Goal: Task Accomplishment & Management: Use online tool/utility

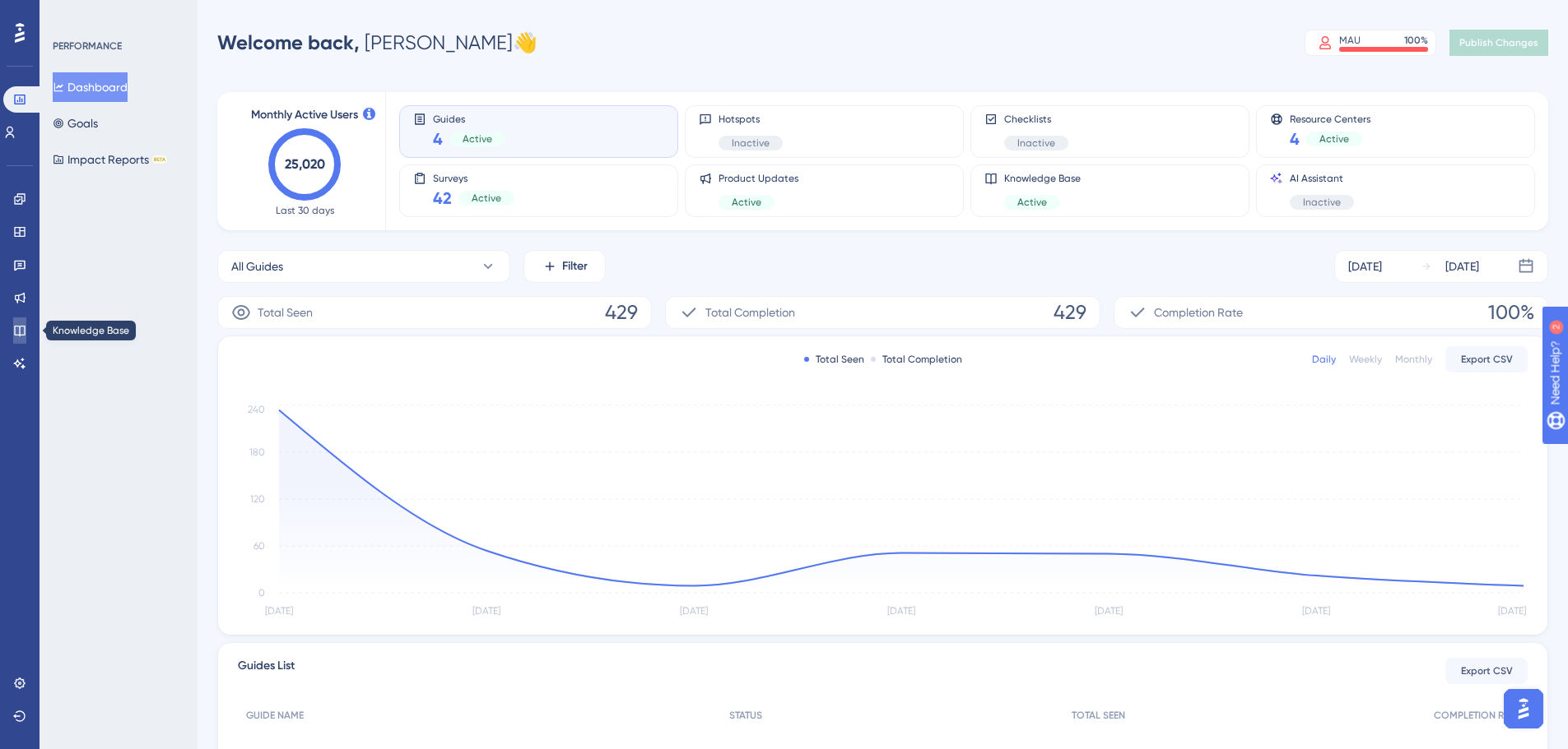
click at [26, 333] on link at bounding box center [20, 330] width 14 height 26
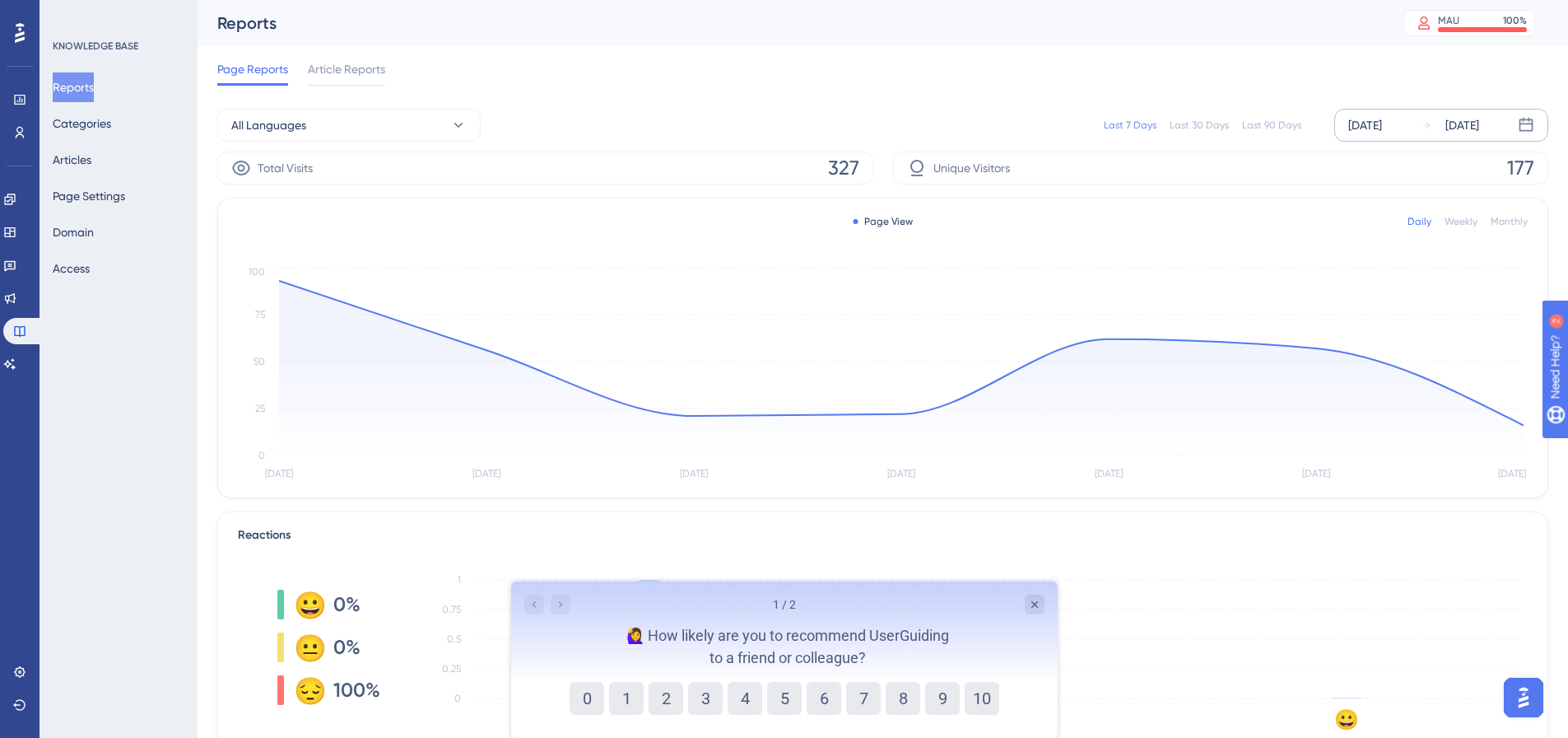
click at [1366, 132] on div "[DATE]" at bounding box center [1364, 125] width 33 height 20
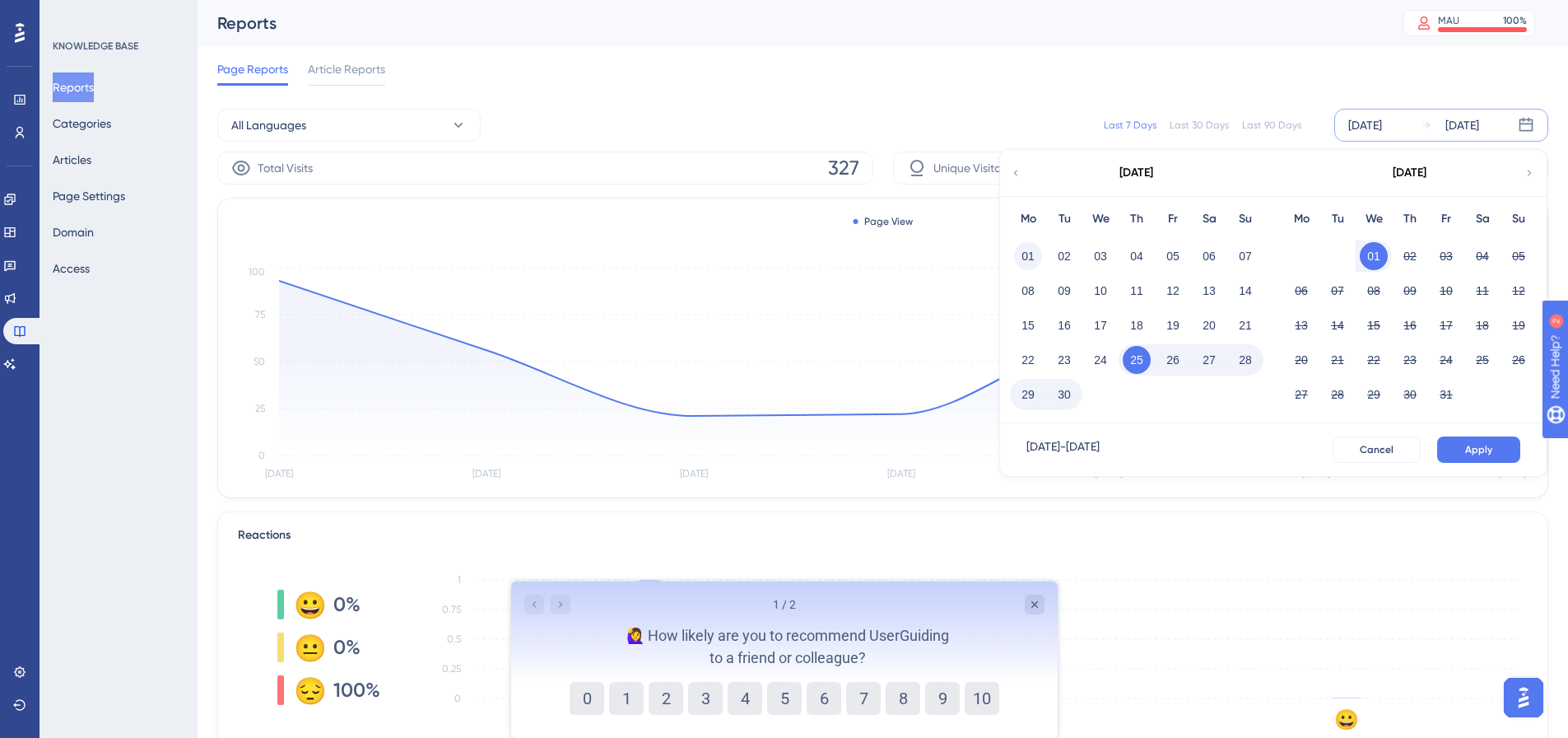
click at [1035, 260] on button "01" at bounding box center [1028, 256] width 28 height 28
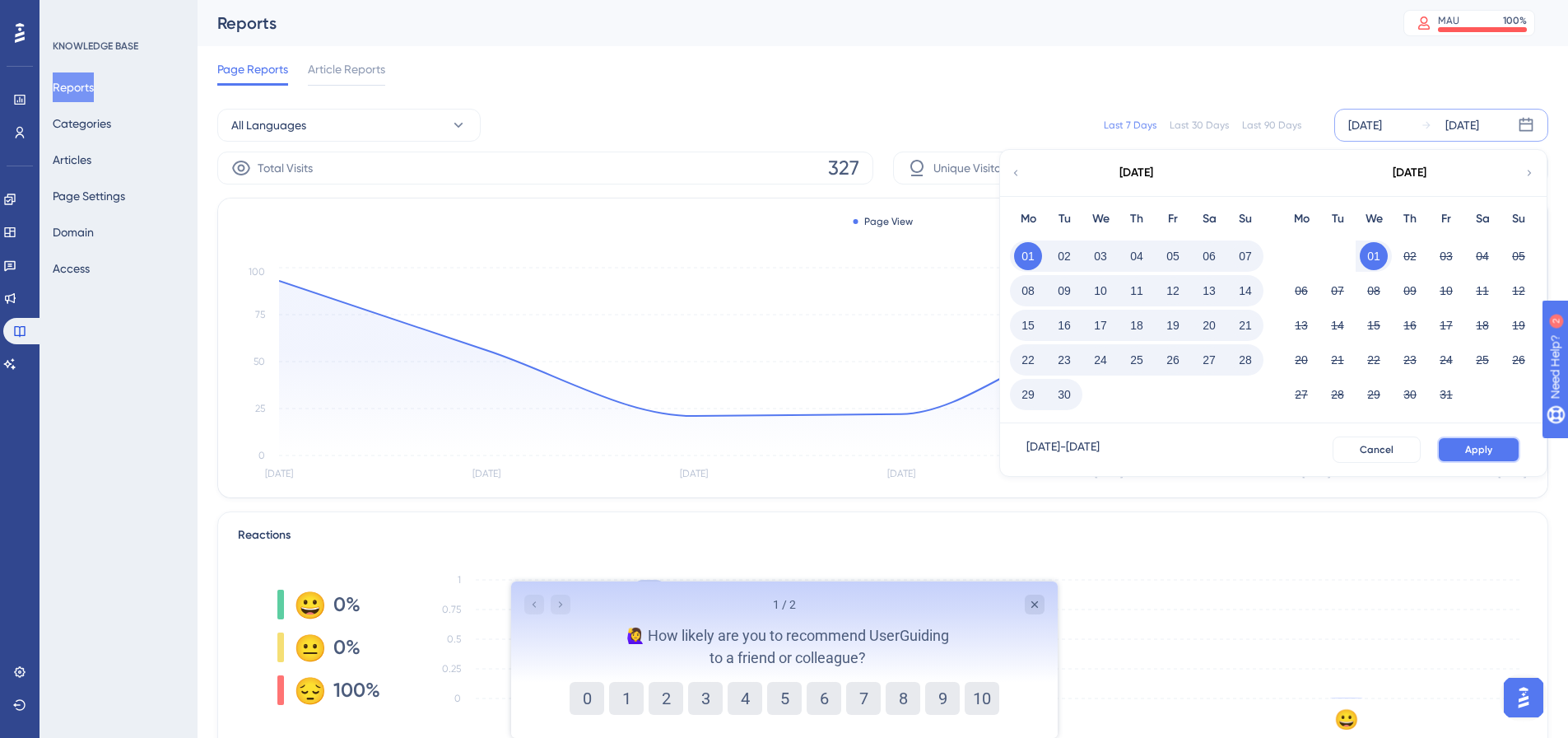
click at [1497, 455] on button "Apply" at bounding box center [1478, 449] width 83 height 26
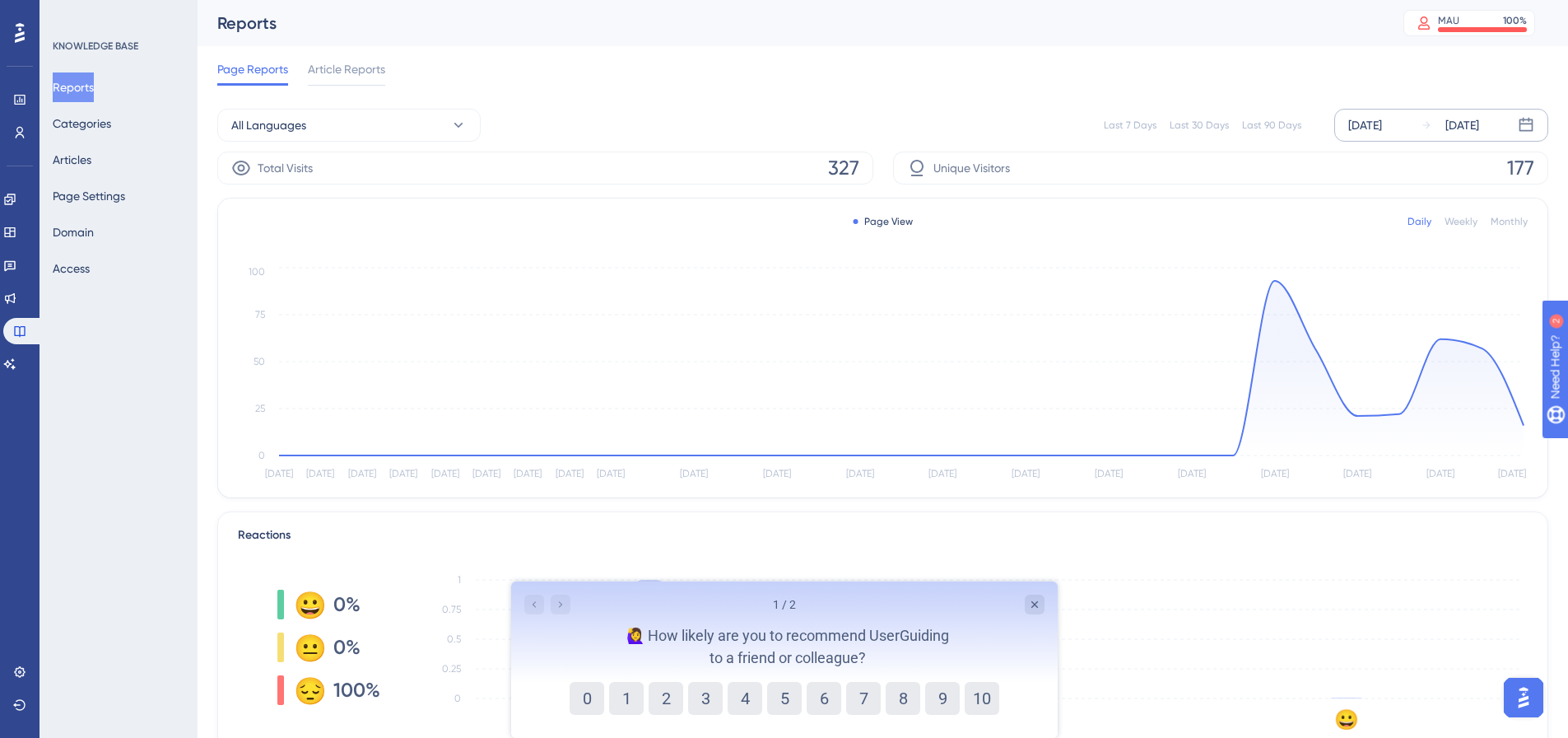
click at [1479, 129] on div "[DATE]" at bounding box center [1461, 125] width 33 height 20
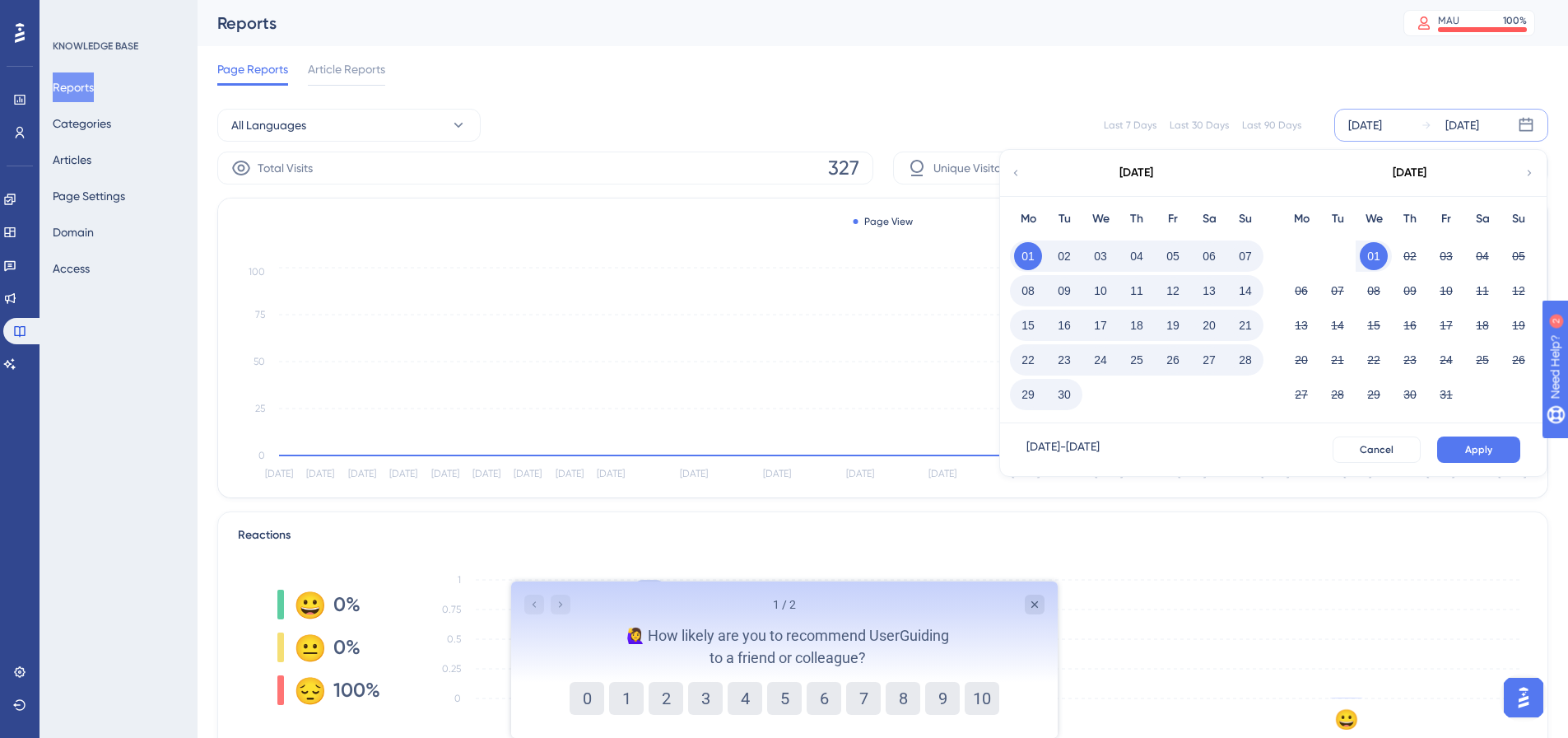
click at [1074, 394] on button "30" at bounding box center [1064, 394] width 28 height 28
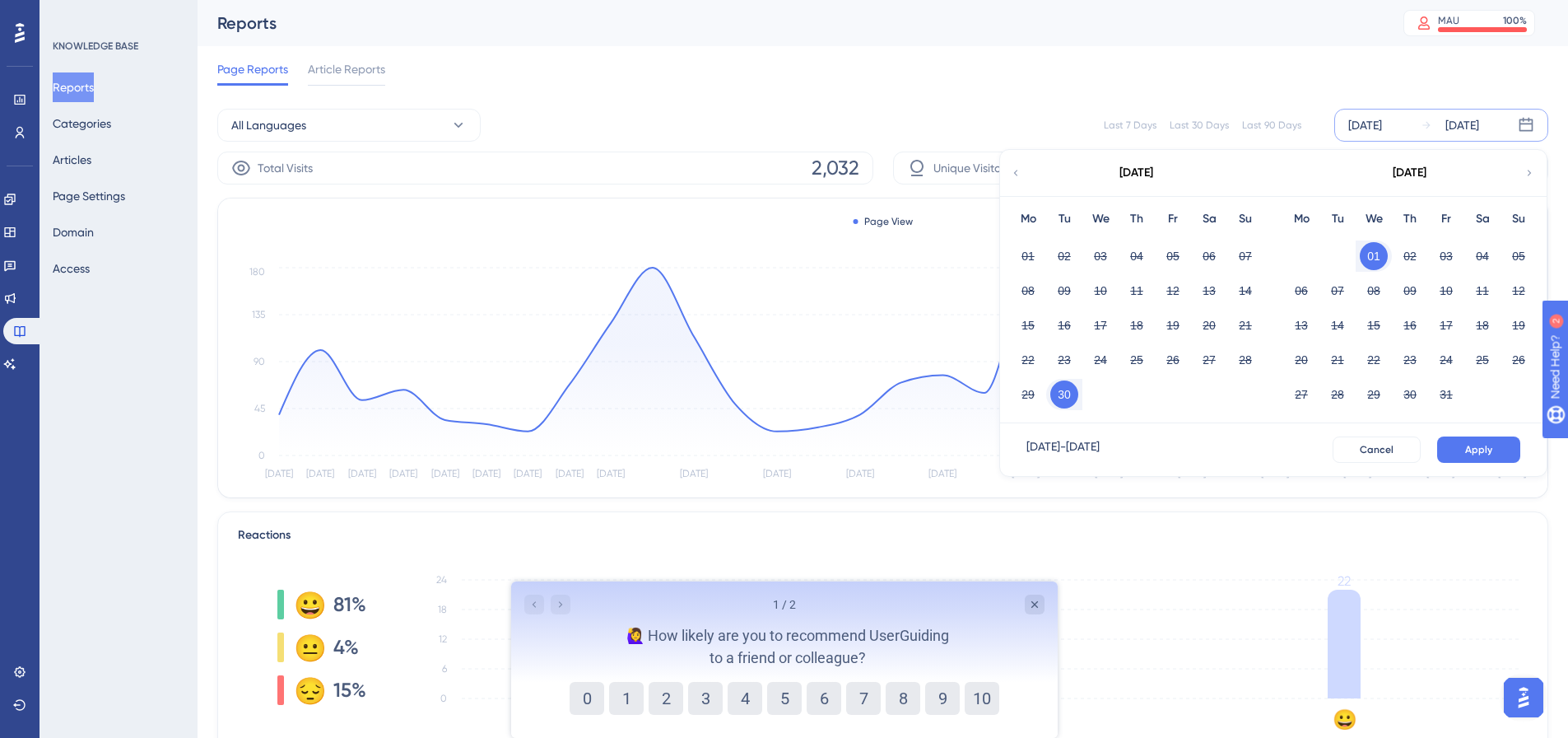
click at [1382, 127] on div "Sep 01 2025" at bounding box center [1364, 125] width 33 height 20
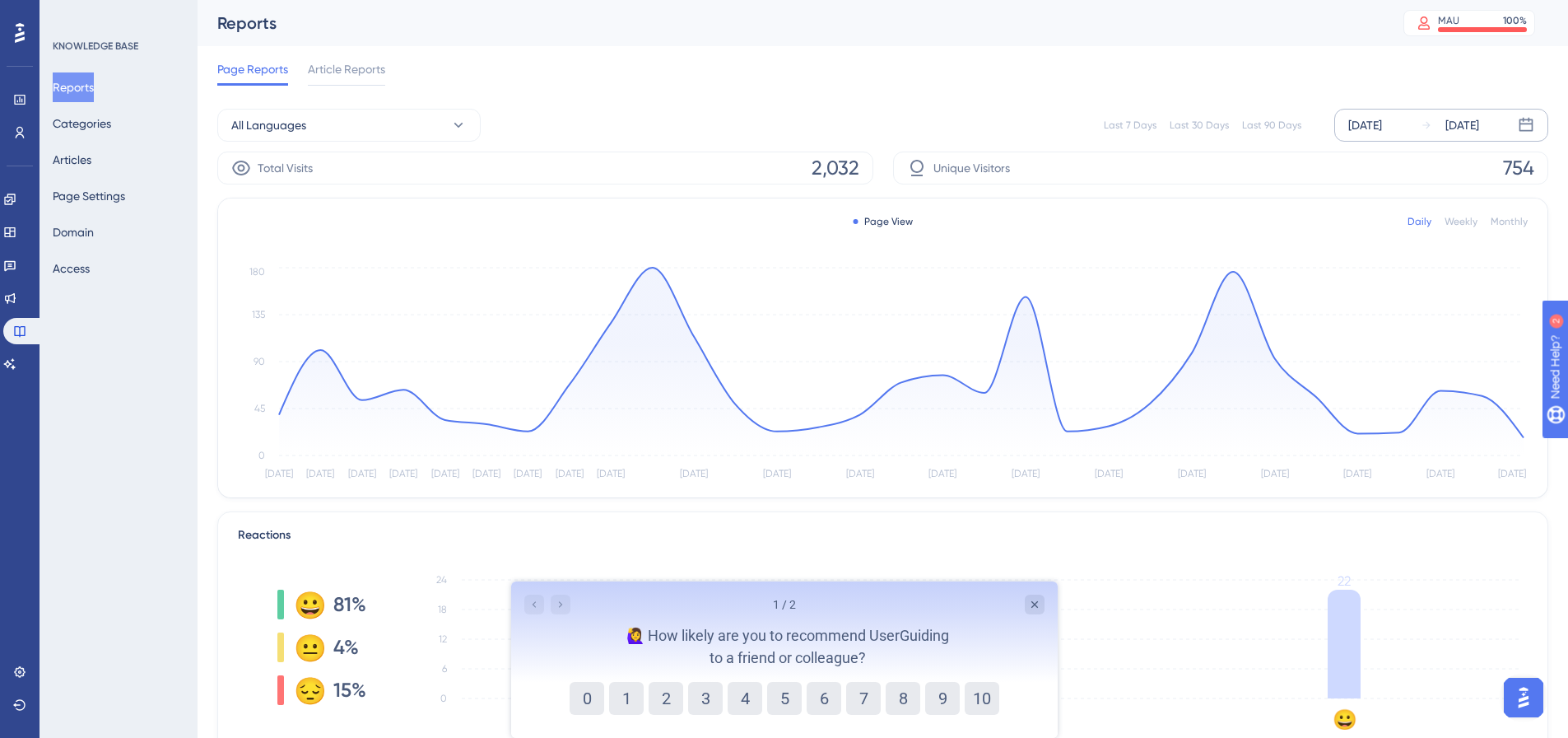
click at [1382, 121] on div "Sep 01 2025" at bounding box center [1364, 125] width 33 height 20
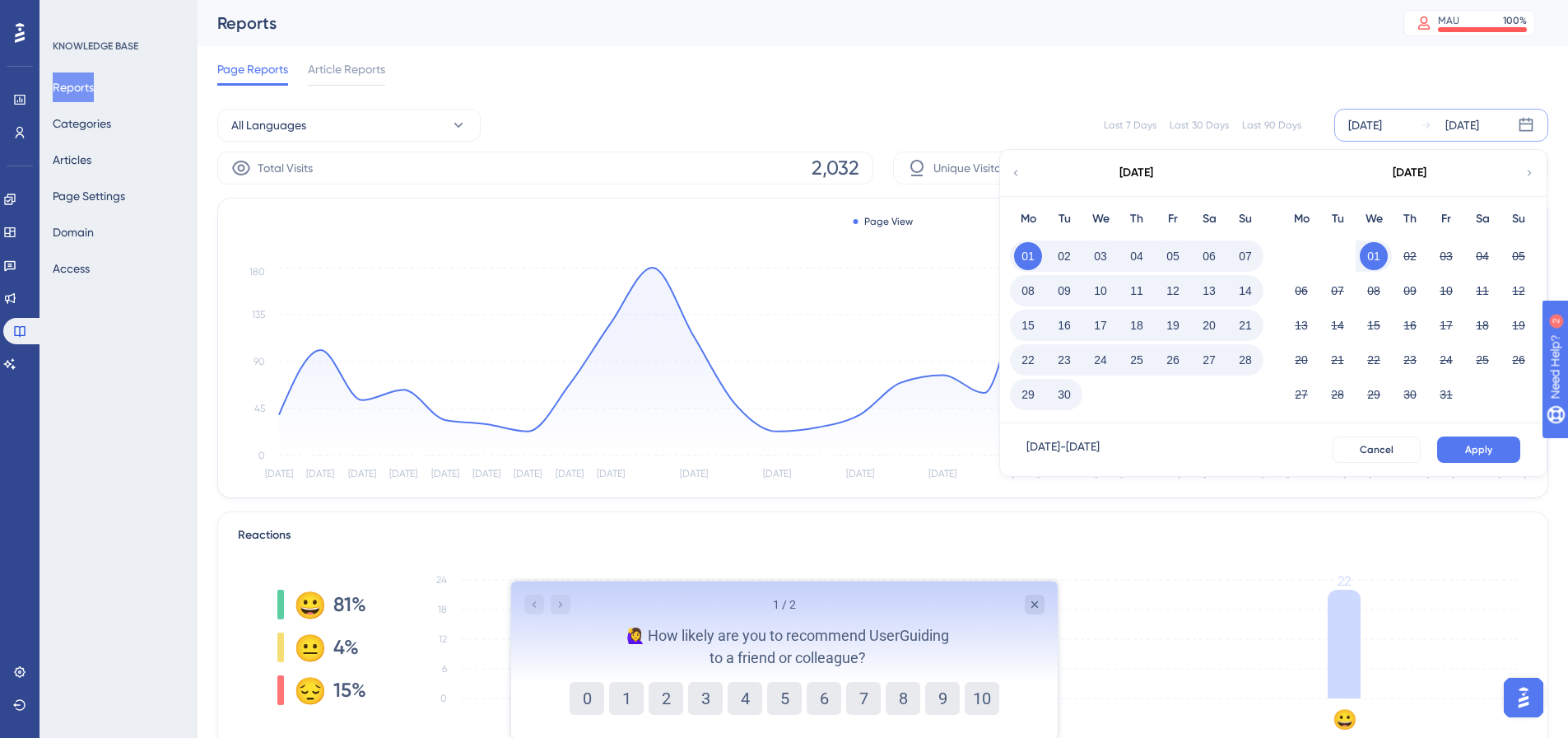
click at [1068, 398] on button "30" at bounding box center [1064, 394] width 28 height 28
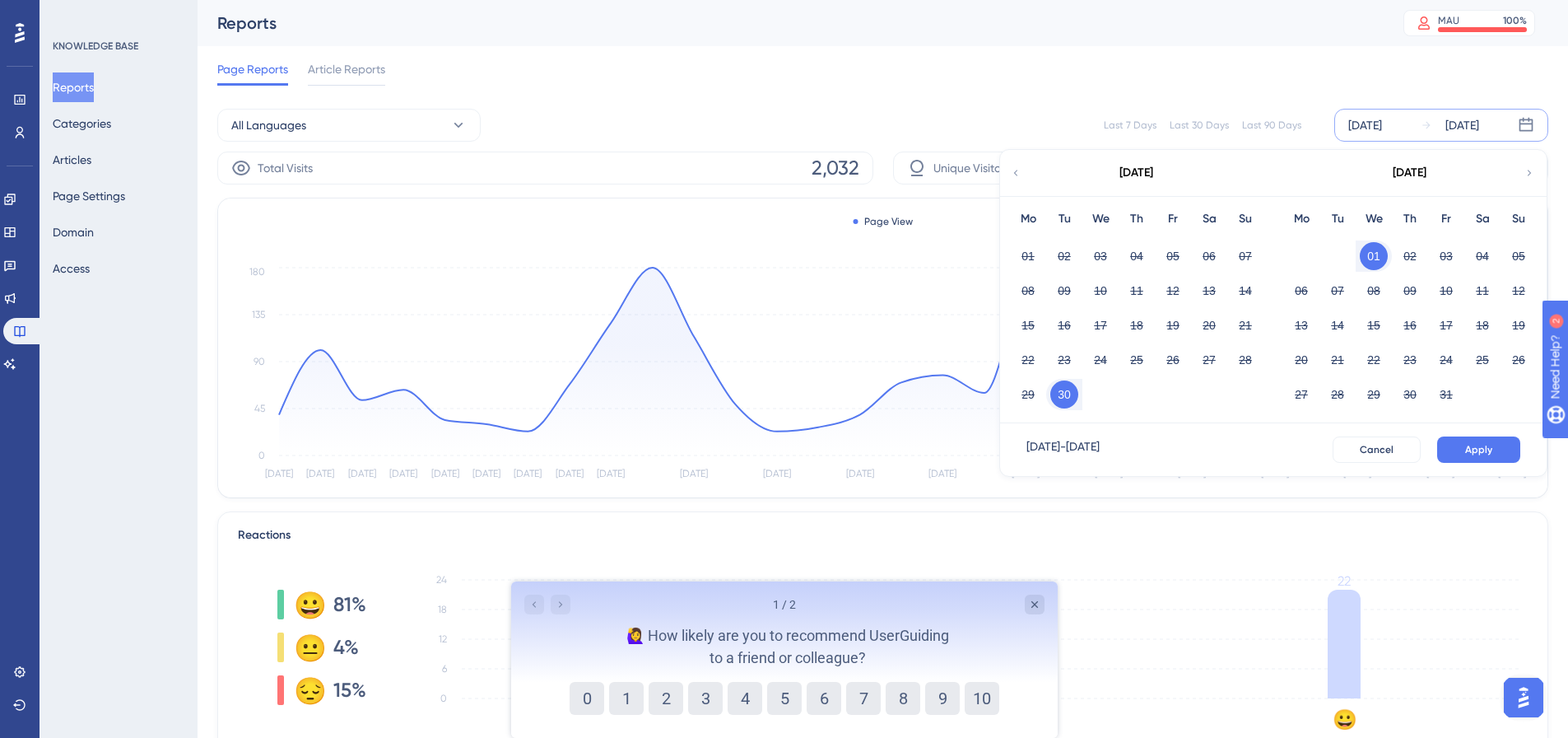
click at [1376, 114] on div "Sep 01 2025 Oct 01 2025 September 2025 Mo Tu We Th Fr Sa Su 01 02 03 04 05 06 0…" at bounding box center [1441, 125] width 214 height 33
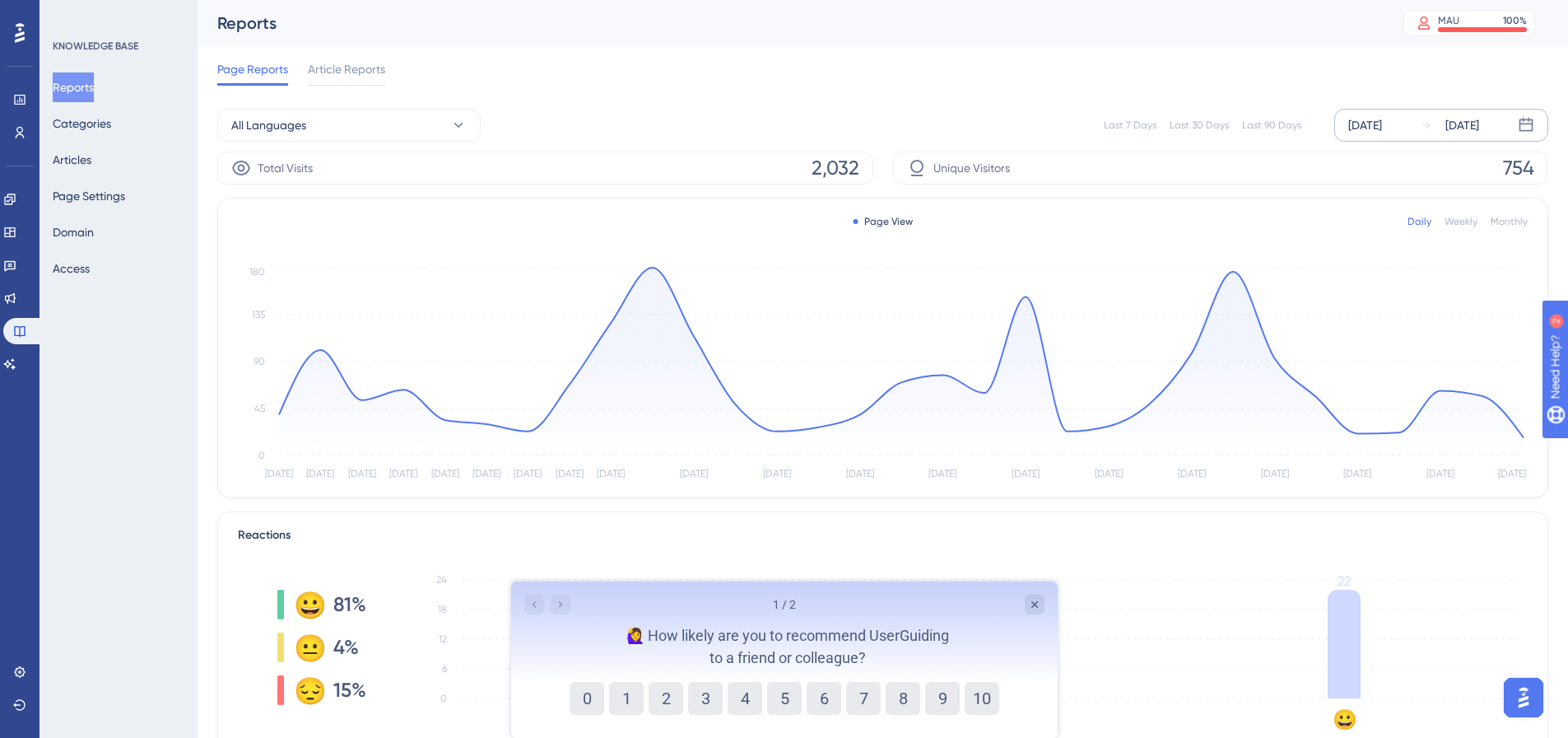
click at [1386, 113] on div "Sep 01 2025 Oct 01 2025" at bounding box center [1441, 125] width 214 height 33
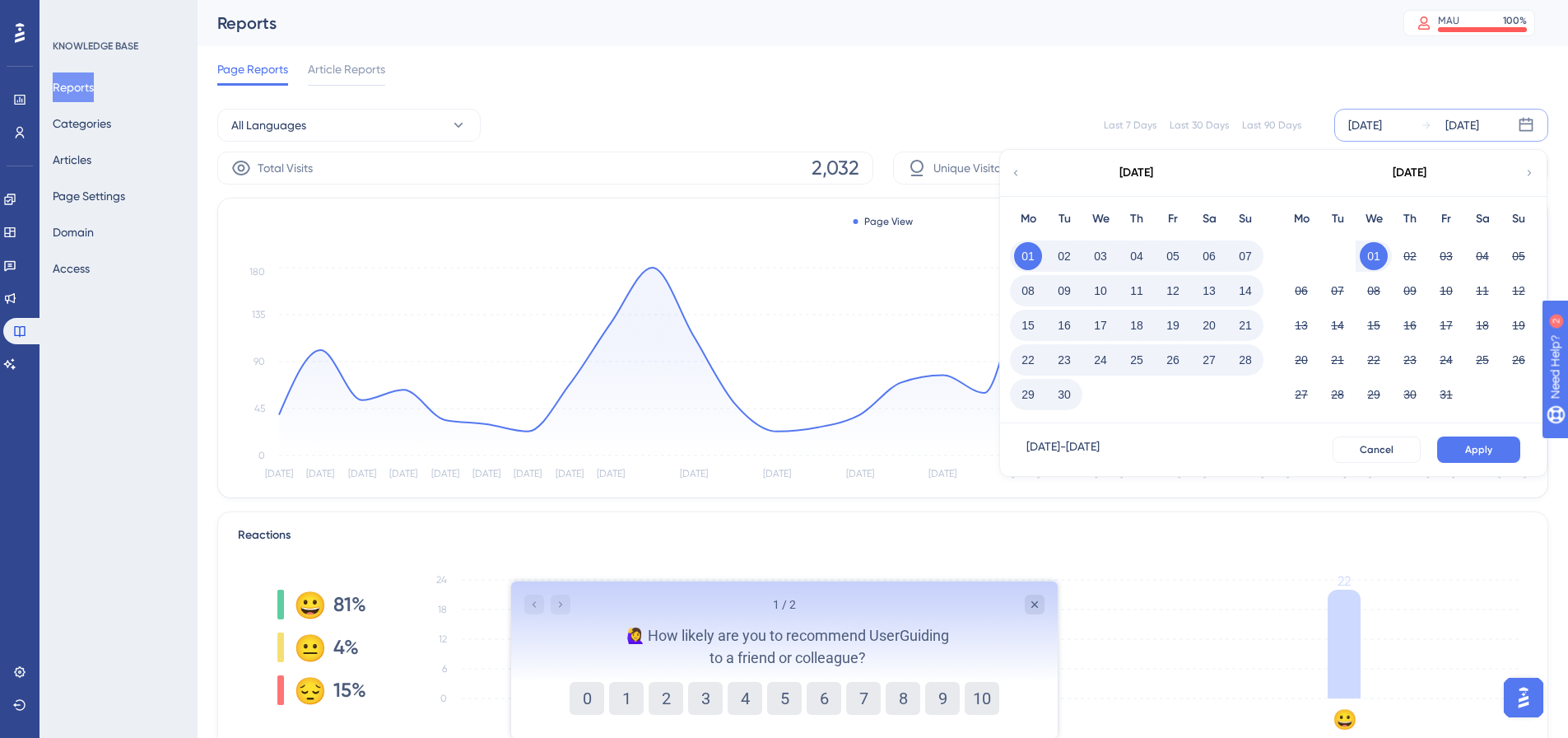
click at [1059, 396] on button "30" at bounding box center [1064, 394] width 28 height 28
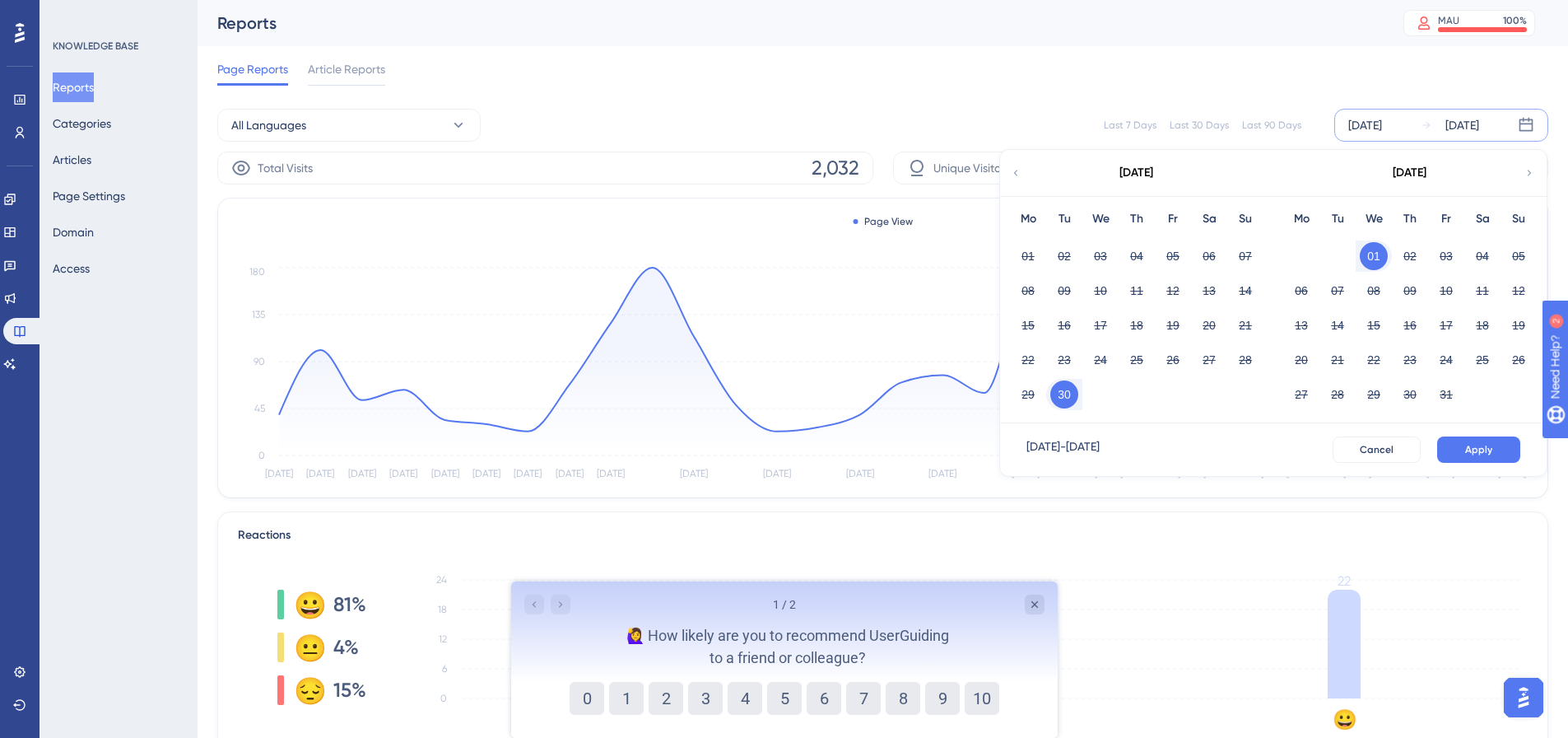
click at [1398, 114] on div "Sep 01 2025 Oct 01 2025 September 2025 Mo Tu We Th Fr Sa Su 01 02 03 04 05 06 0…" at bounding box center [1441, 125] width 214 height 33
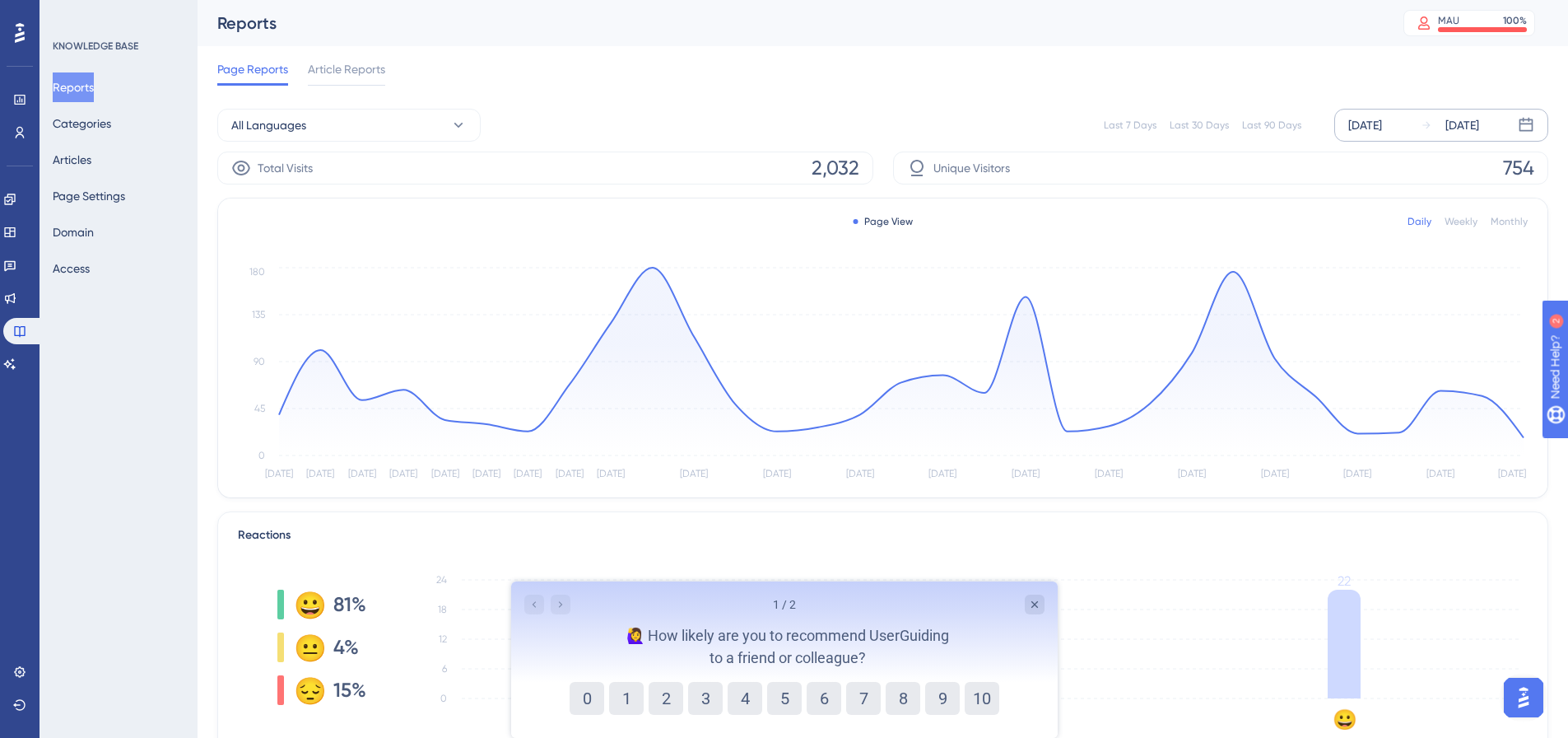
click at [1382, 123] on div "Sep 01 2025" at bounding box center [1364, 125] width 33 height 20
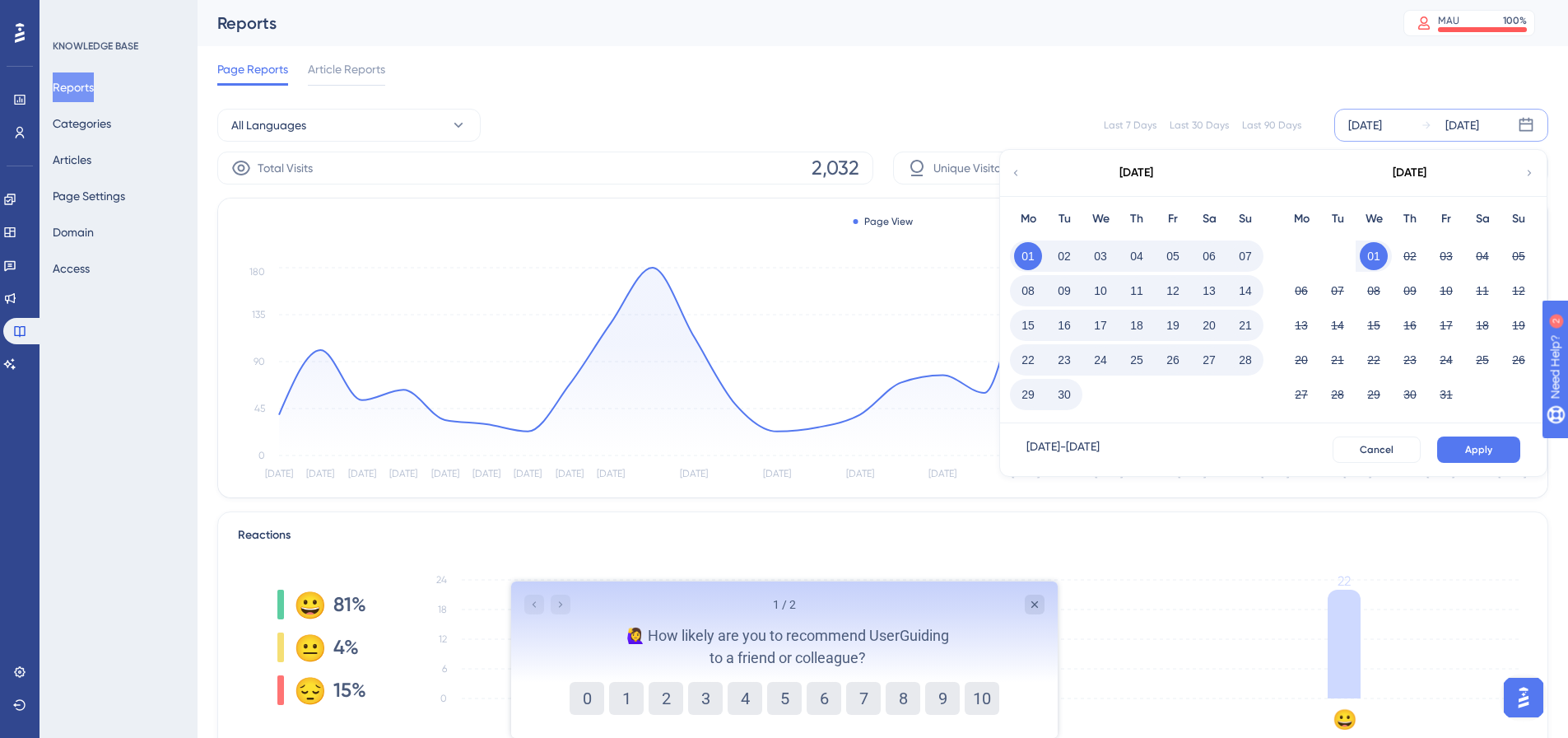
click at [1366, 130] on div "Sep 01 2025" at bounding box center [1364, 125] width 33 height 20
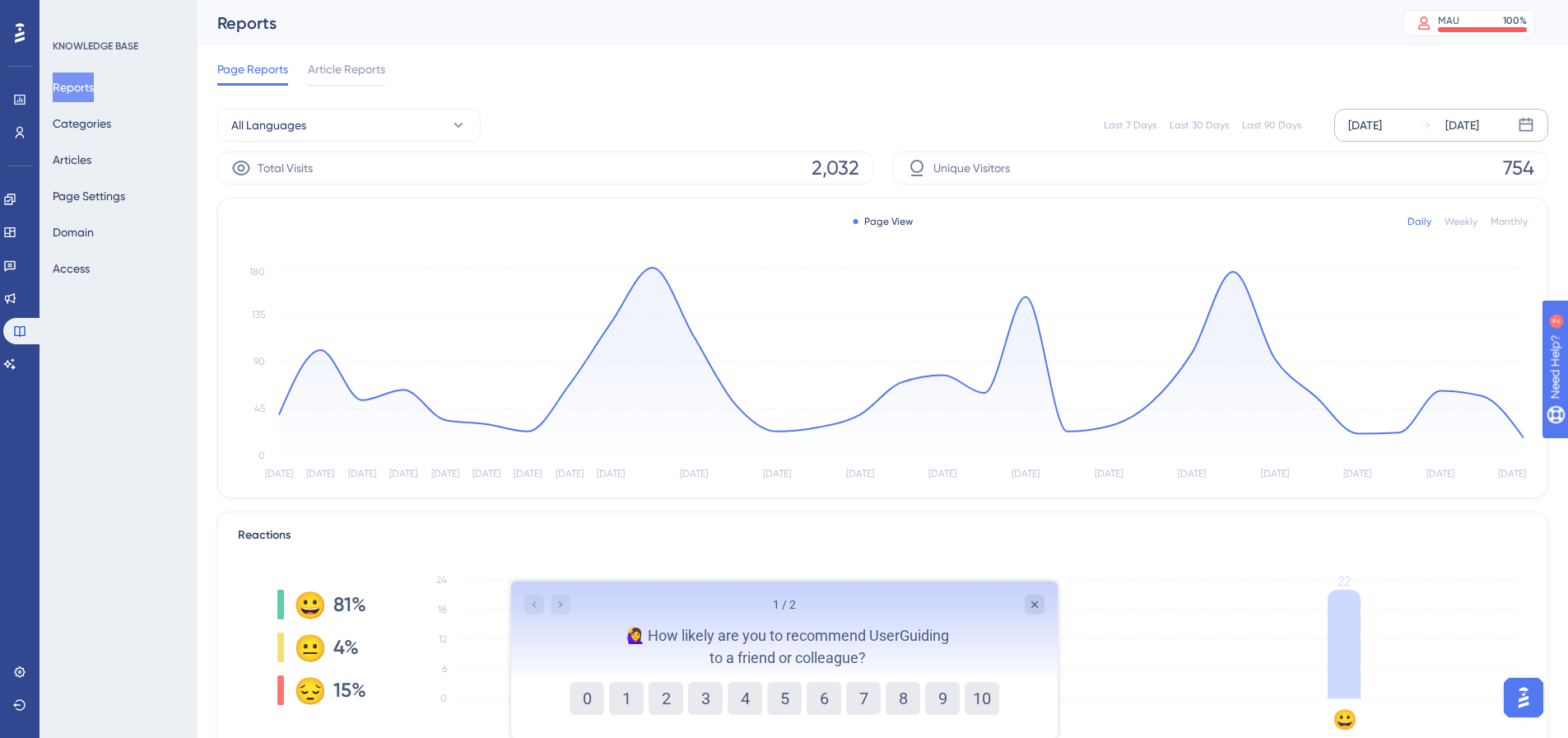
click at [1369, 129] on div "Sep 01 2025" at bounding box center [1364, 125] width 33 height 20
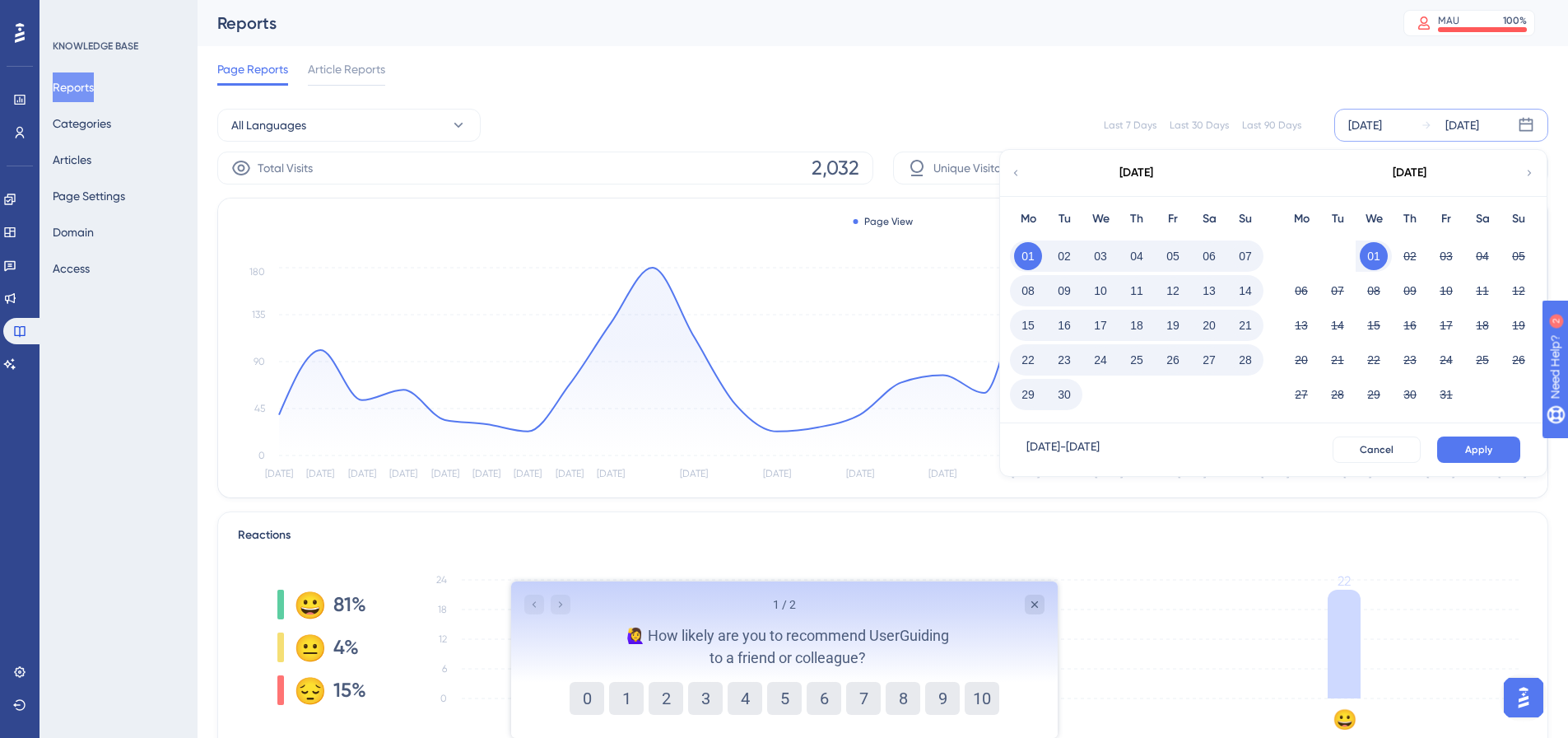
click at [1034, 254] on button "01" at bounding box center [1028, 256] width 28 height 28
click at [1071, 391] on button "30" at bounding box center [1064, 394] width 28 height 28
click at [1467, 443] on span "Apply" at bounding box center [1478, 450] width 27 height 14
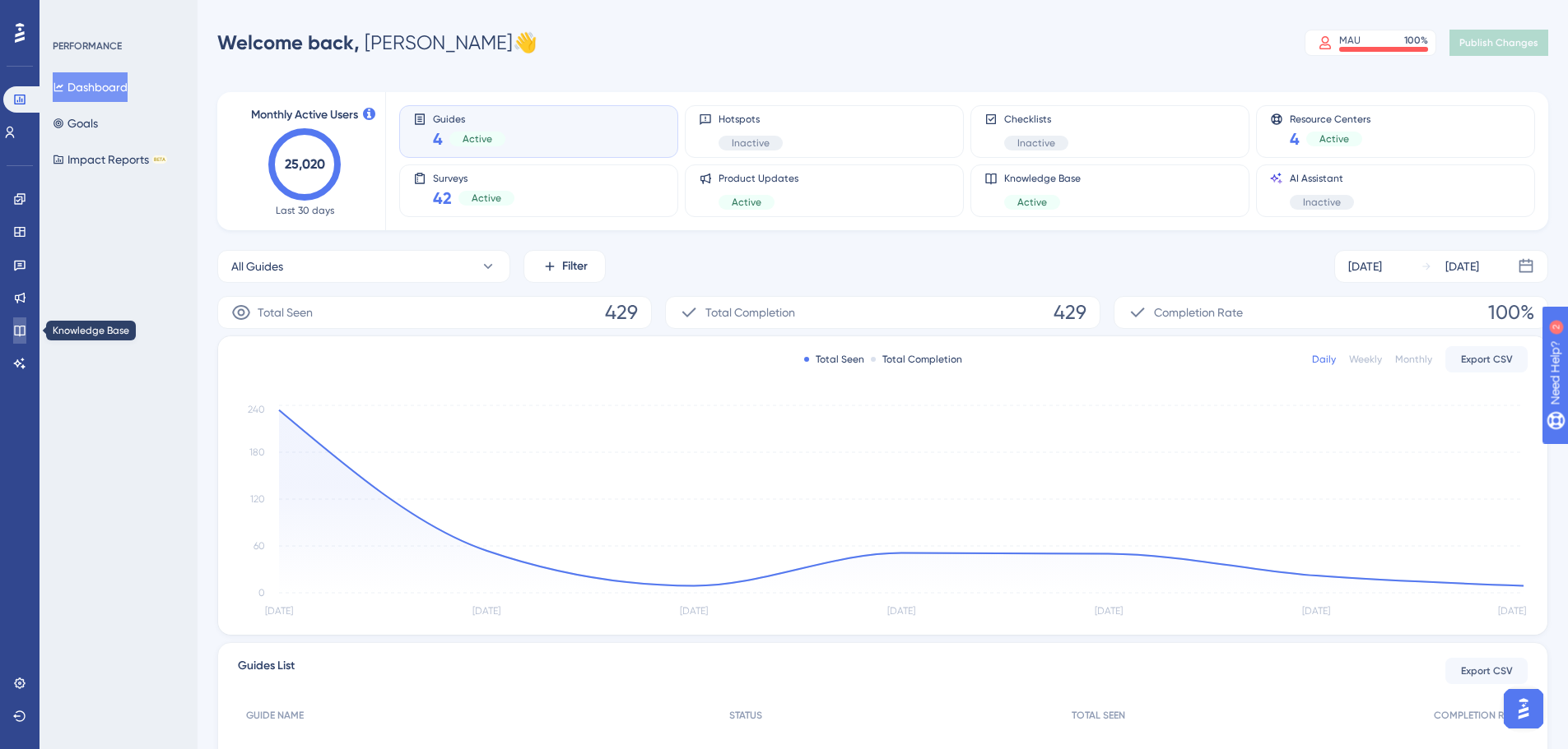
click at [17, 338] on link at bounding box center [20, 330] width 14 height 26
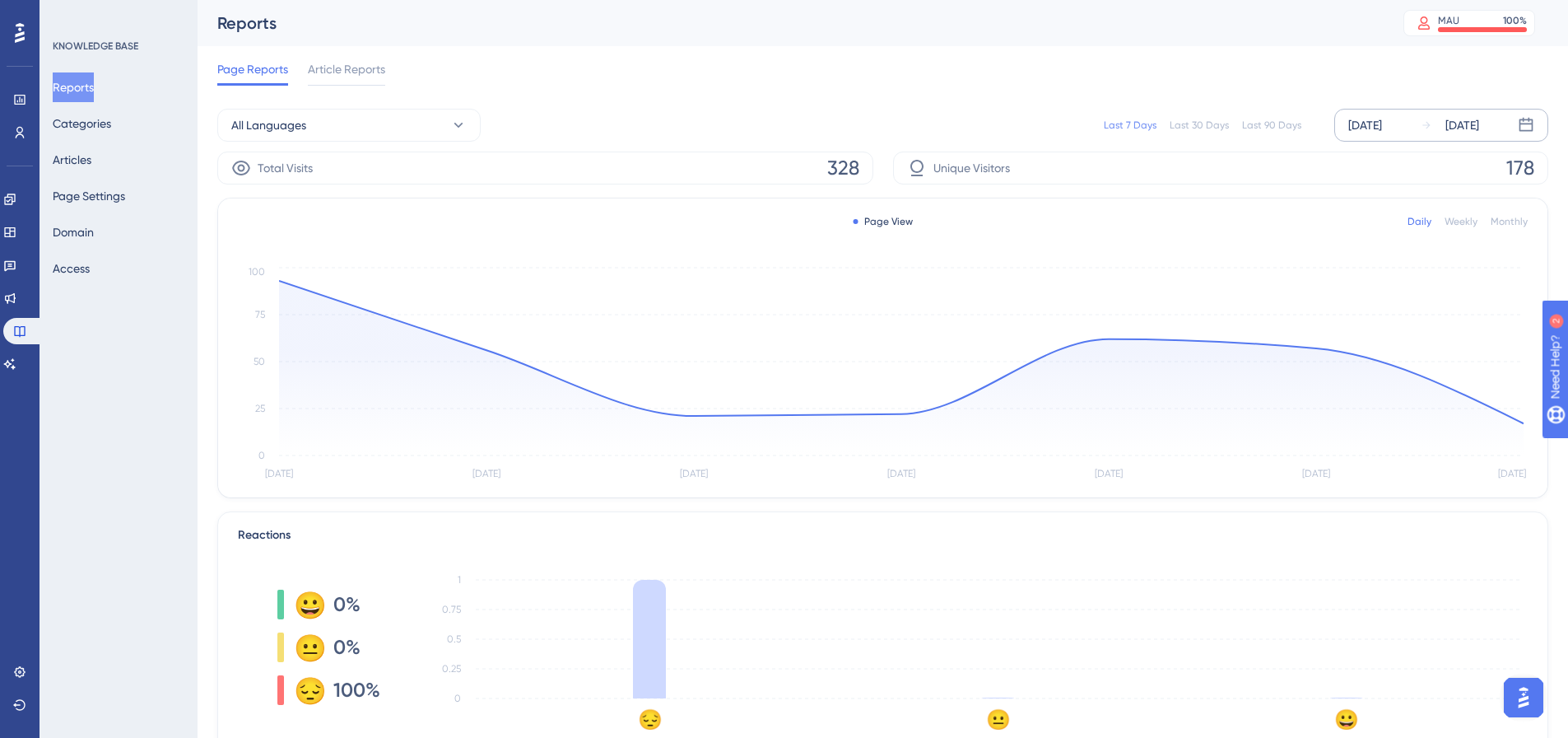
click at [1381, 132] on div "[DATE]" at bounding box center [1364, 125] width 33 height 20
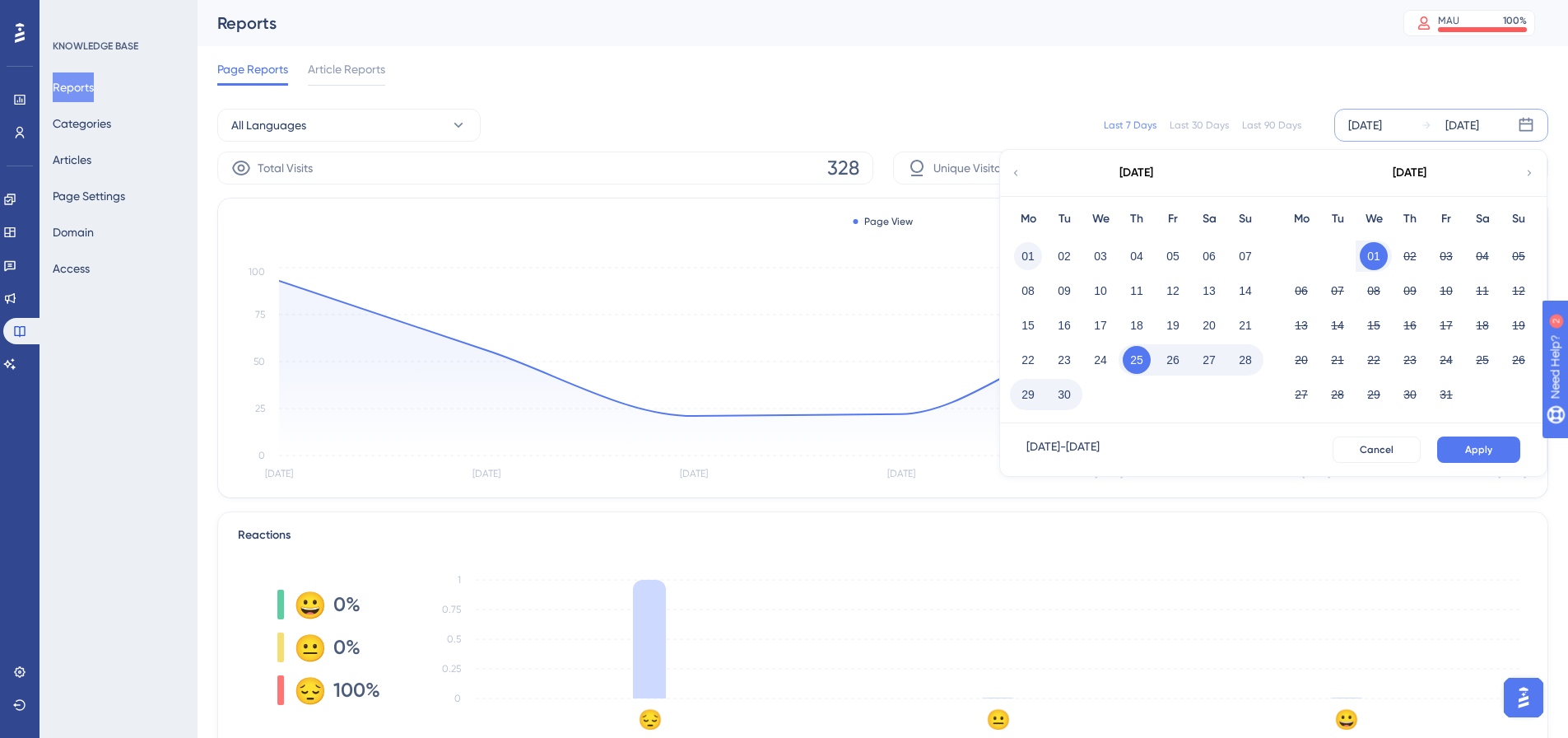
click at [1025, 258] on button "01" at bounding box center [1028, 256] width 28 height 28
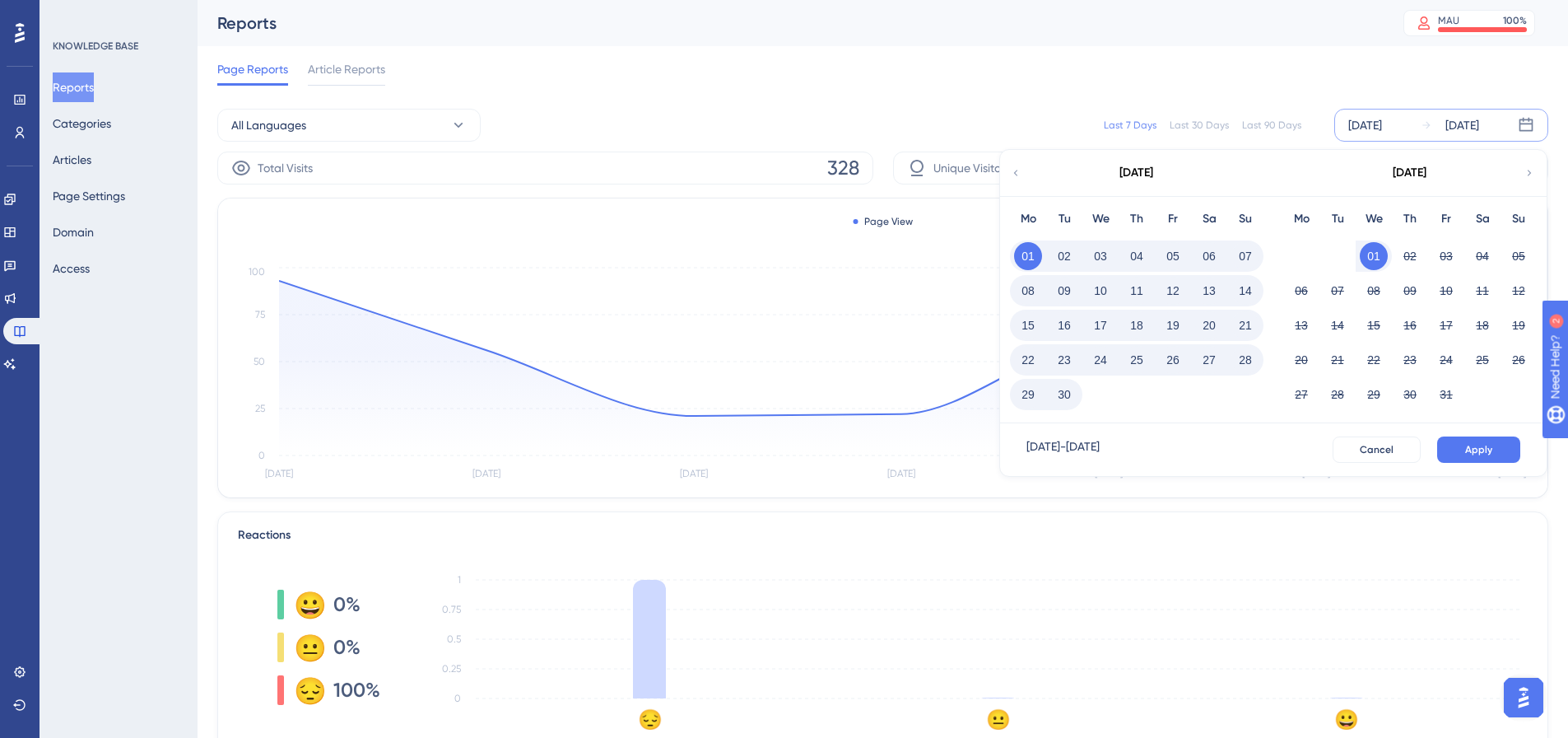
click at [1067, 398] on button "30" at bounding box center [1064, 394] width 28 height 28
click at [1498, 453] on button "Apply" at bounding box center [1478, 449] width 83 height 26
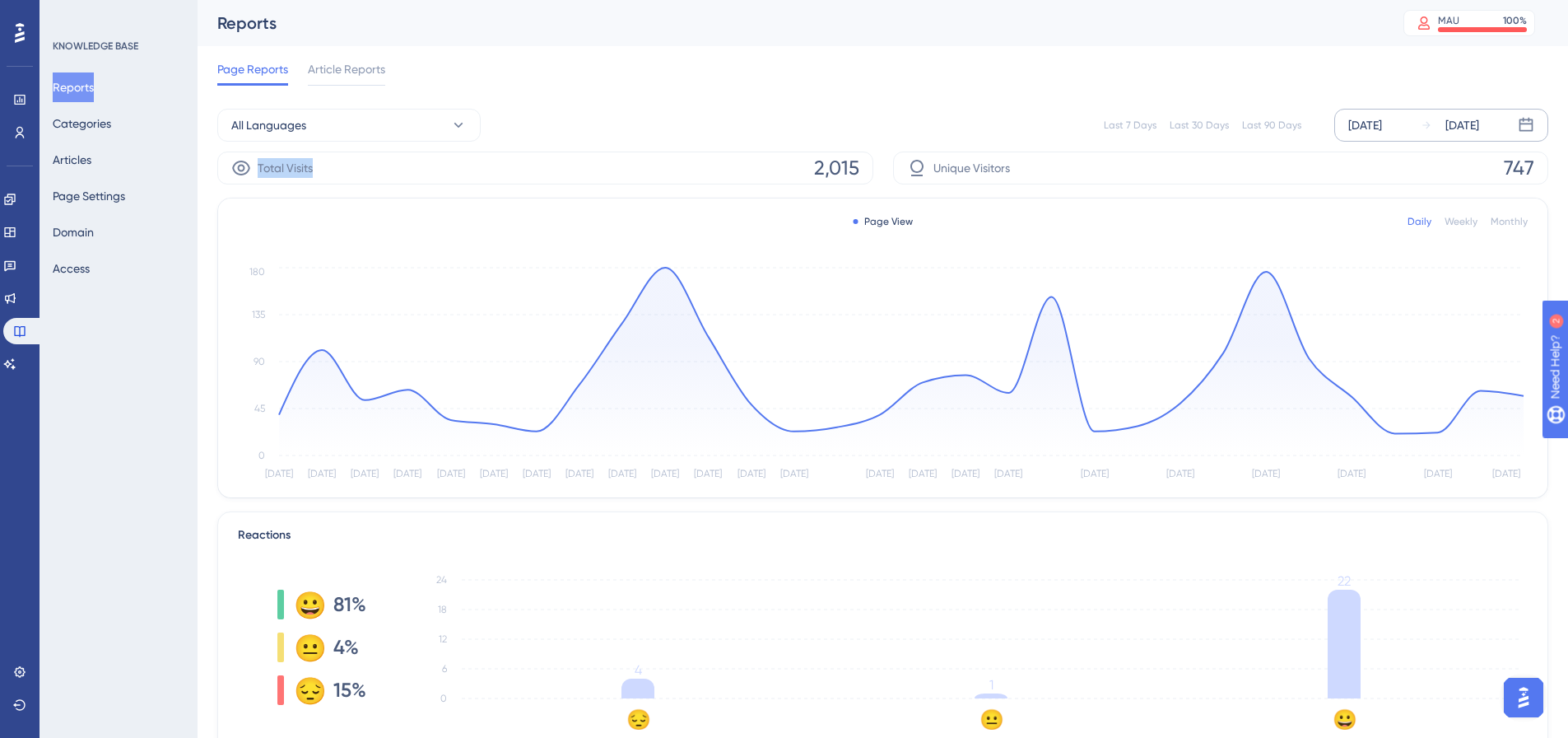
drag, startPoint x: 253, startPoint y: 161, endPoint x: 327, endPoint y: 160, distance: 74.0
click at [327, 160] on div "Total Visits 2,015" at bounding box center [545, 168] width 656 height 33
drag, startPoint x: 770, startPoint y: 175, endPoint x: 873, endPoint y: 169, distance: 103.2
click at [873, 169] on div "Total Visits 2,015 Unique Visitors 747" at bounding box center [882, 168] width 1330 height 33
drag, startPoint x: 931, startPoint y: 167, endPoint x: 1090, endPoint y: 167, distance: 159.0
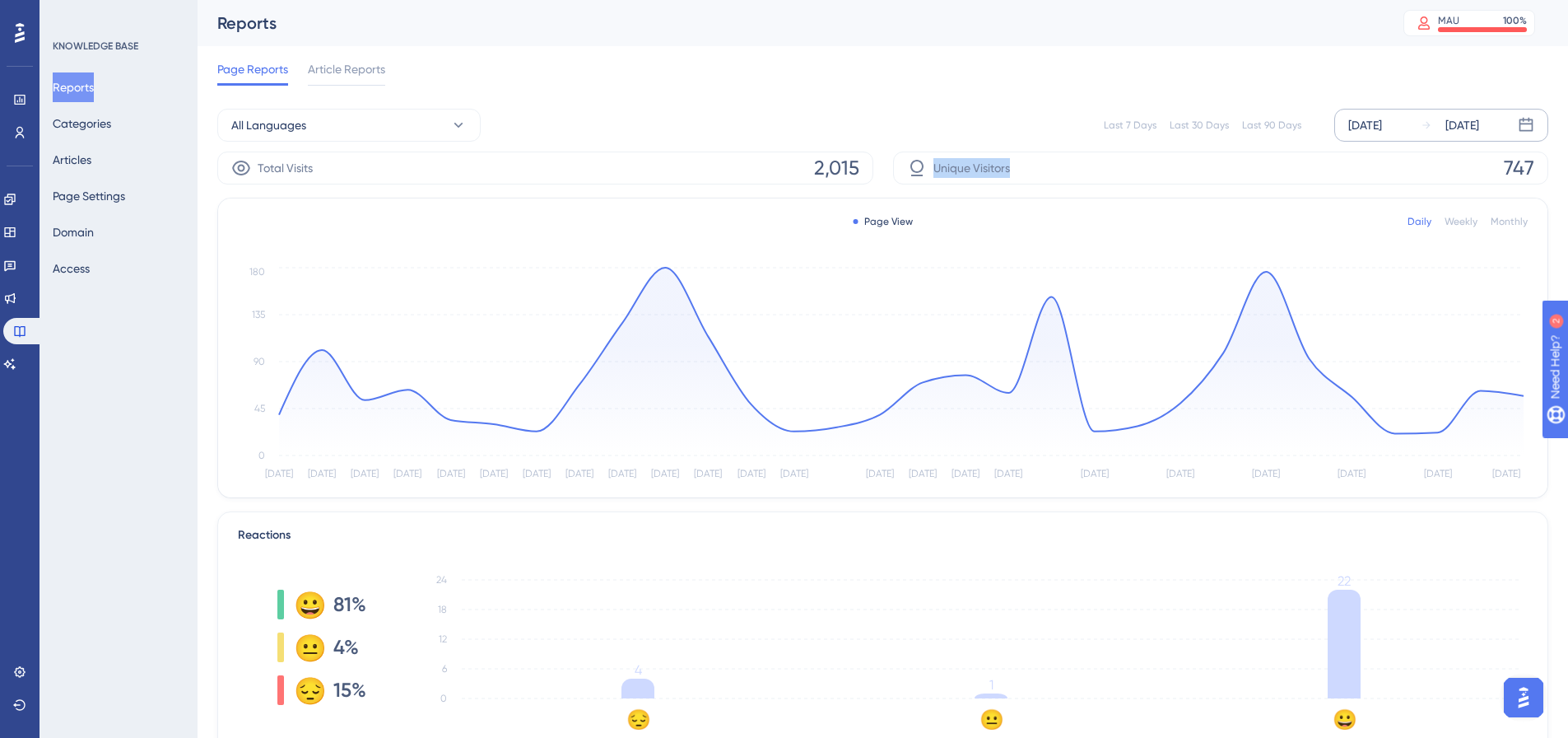
click at [1042, 174] on div "Unique Visitors 747" at bounding box center [1220, 168] width 656 height 33
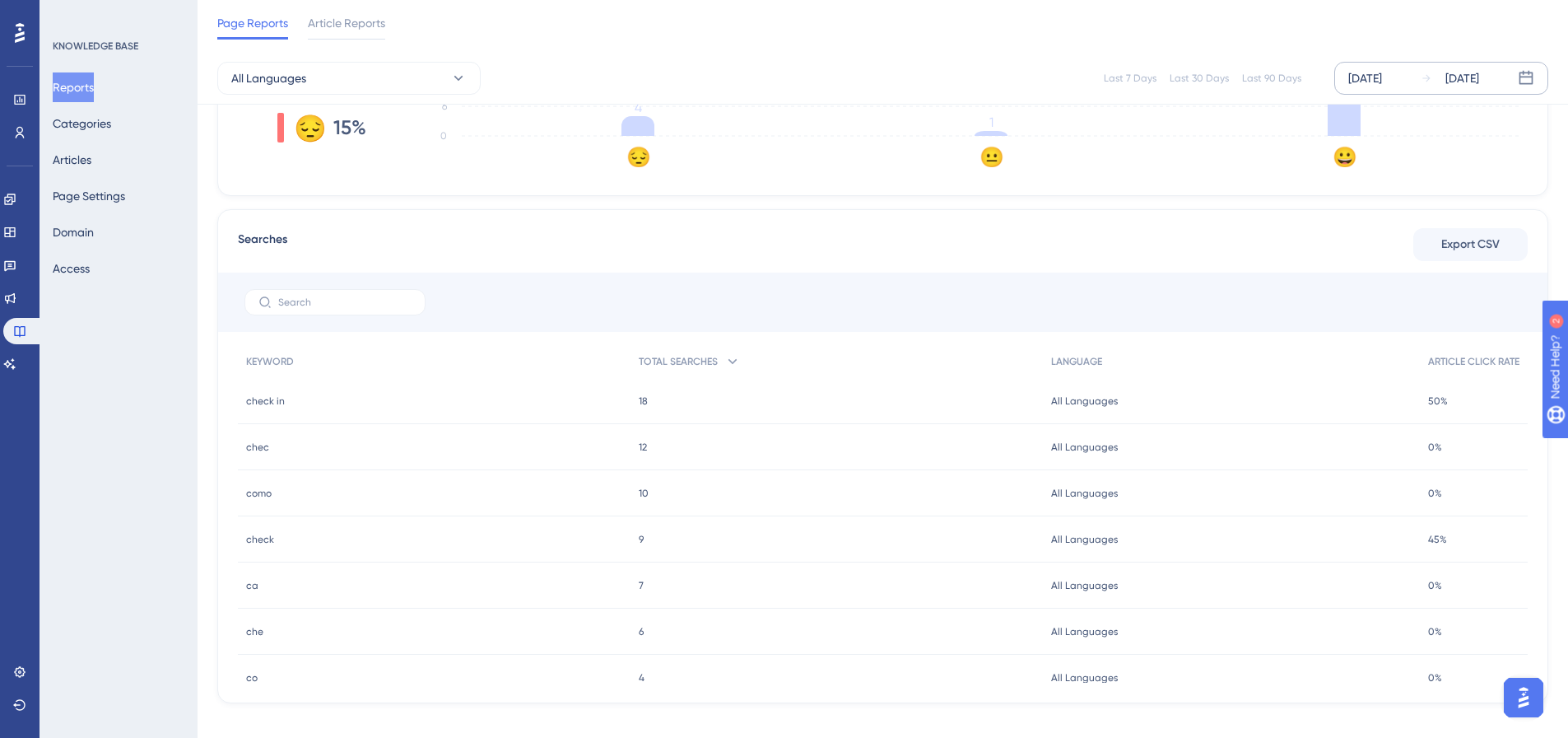
scroll to position [574, 0]
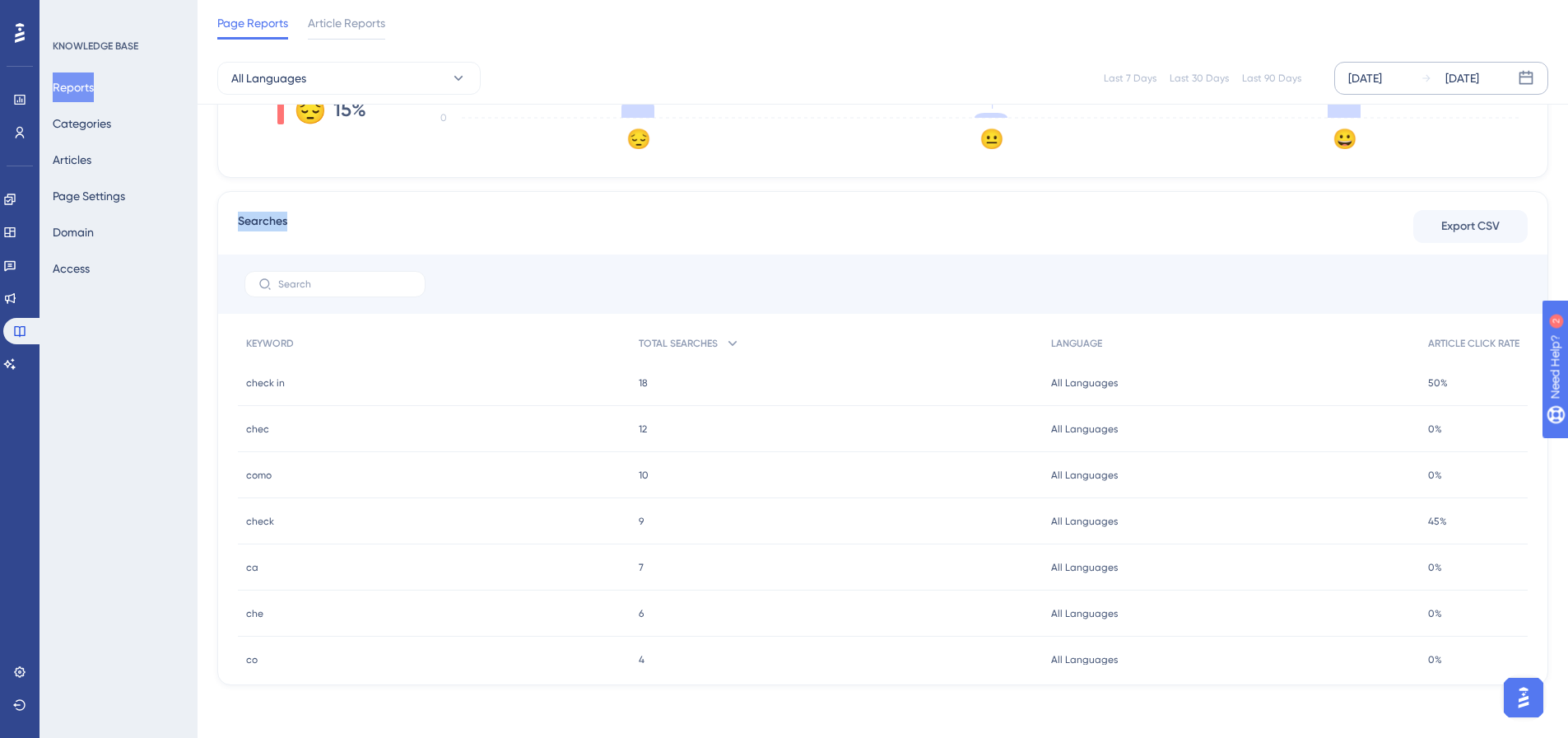
drag, startPoint x: 236, startPoint y: 221, endPoint x: 298, endPoint y: 214, distance: 62.4
click at [298, 214] on div "Searches Export CSV KEYWORD TOTAL SEARCHES LANGUAGE ARTICLE CLICK RATE check in…" at bounding box center [882, 438] width 1330 height 494
click at [331, 214] on div "Searches Export CSV" at bounding box center [883, 226] width 1290 height 30
click at [1449, 229] on span "Export CSV" at bounding box center [1470, 226] width 59 height 20
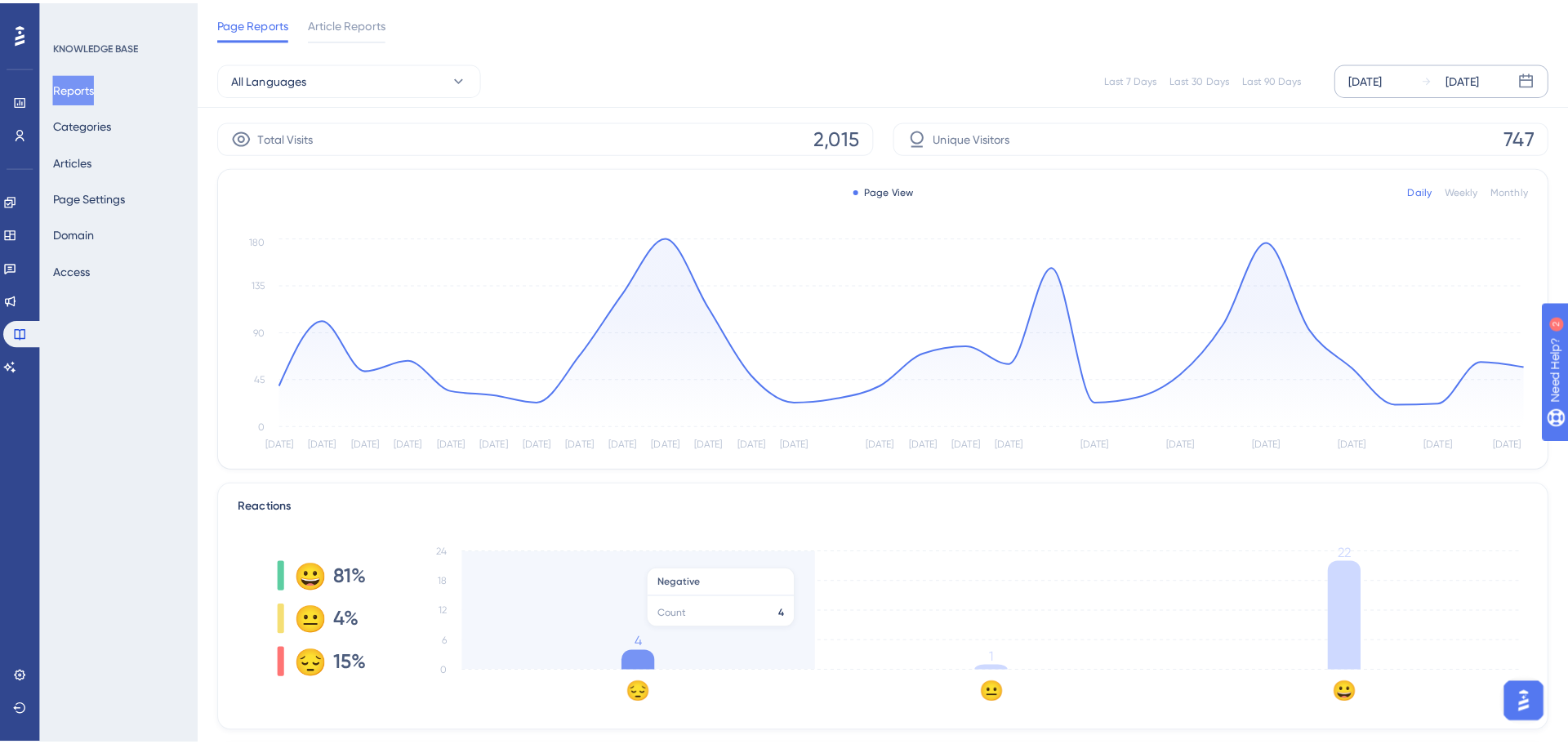
scroll to position [0, 0]
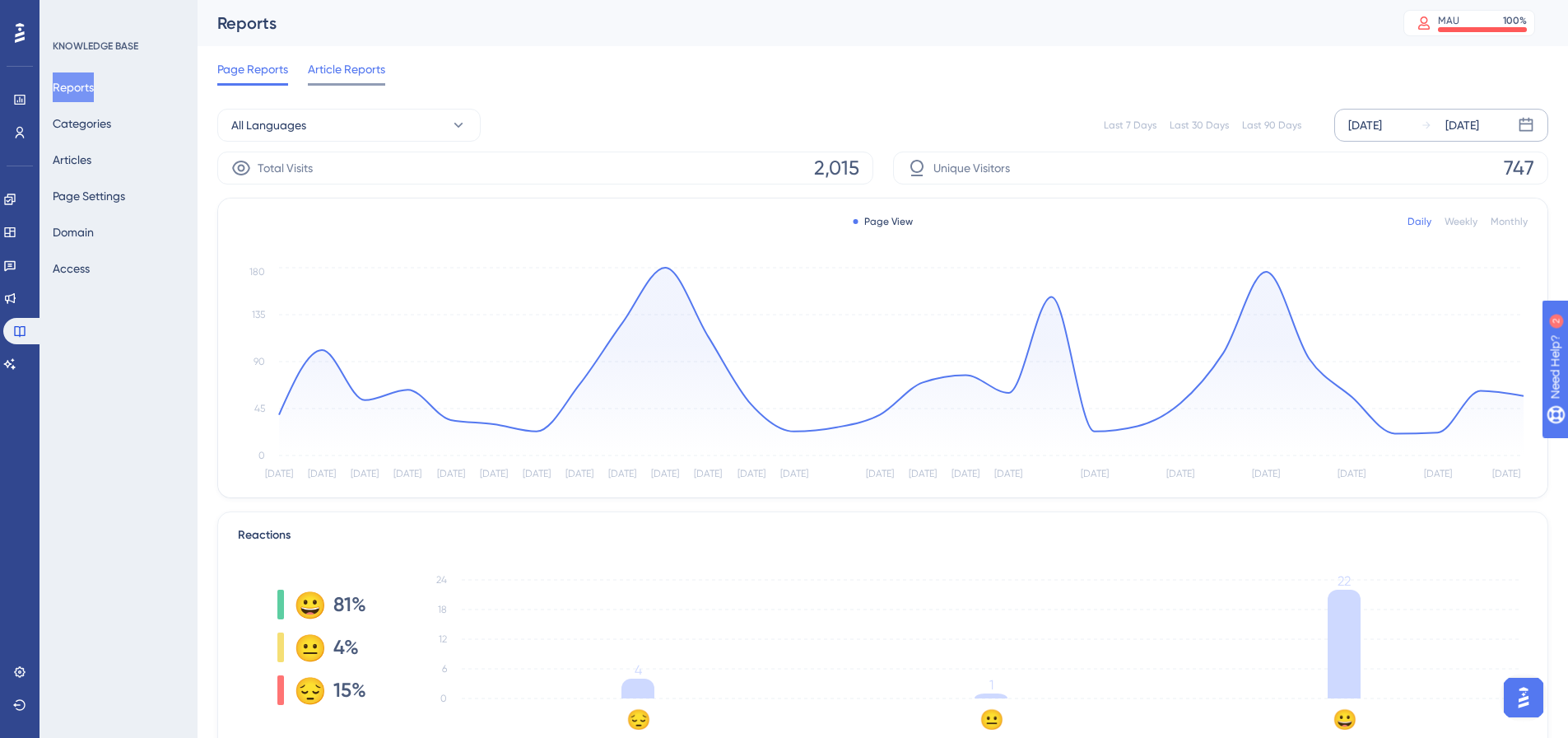
click at [349, 74] on span "Article Reports" at bounding box center [347, 69] width 77 height 20
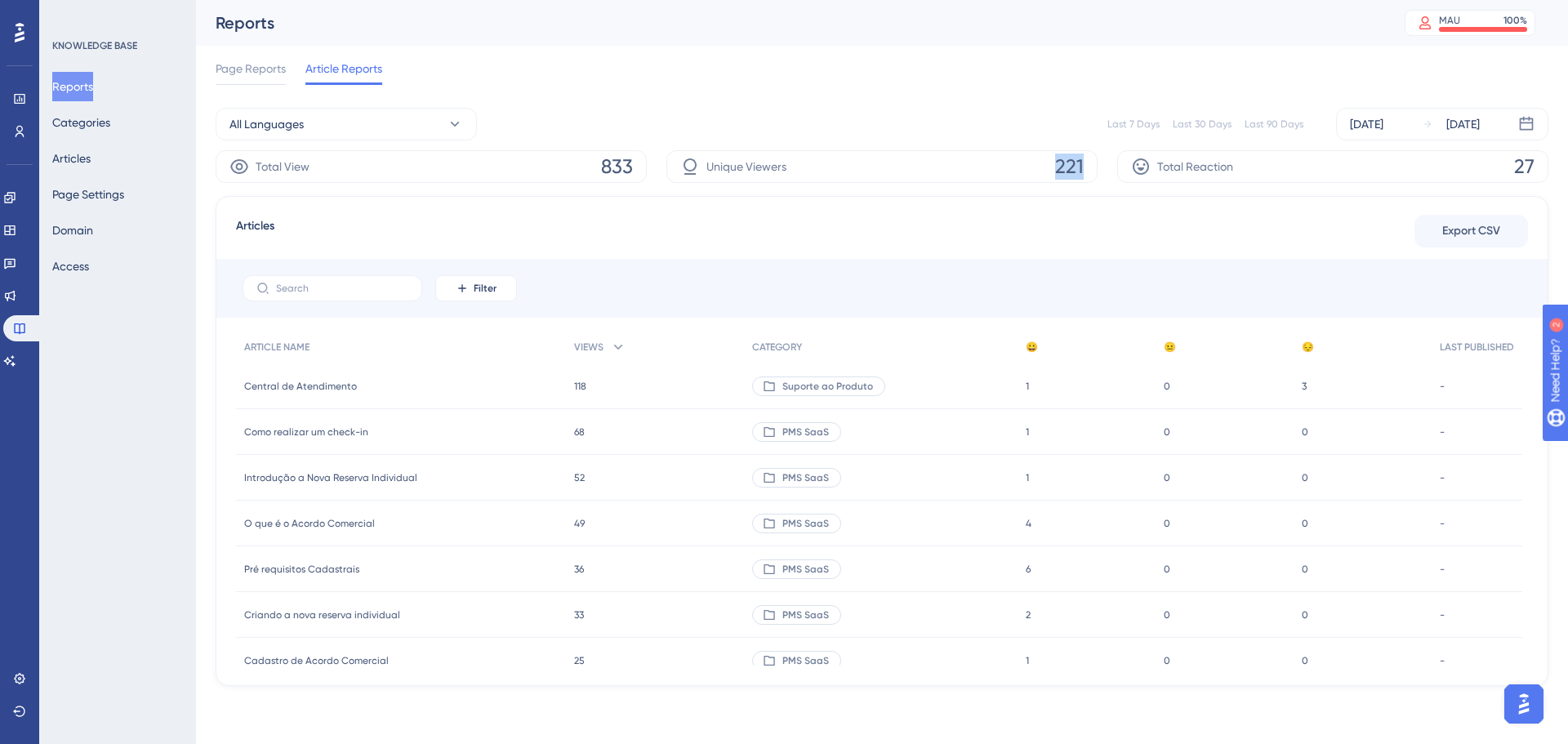
drag, startPoint x: 1046, startPoint y: 170, endPoint x: 1089, endPoint y: 166, distance: 43.2
click at [1089, 166] on div "Unique Viewers 221" at bounding box center [882, 166] width 431 height 33
drag, startPoint x: 1491, startPoint y: 170, endPoint x: 1543, endPoint y: 176, distance: 52.3
click at [1543, 176] on div "Total Reaction 27" at bounding box center [1333, 166] width 431 height 33
click at [677, 251] on div "Articles Export CSV Filter ARTICLE NAME VIEWS CATEGORY 😀 😐 😔 LAST PUBLISHED Cen…" at bounding box center [881, 441] width 1333 height 490
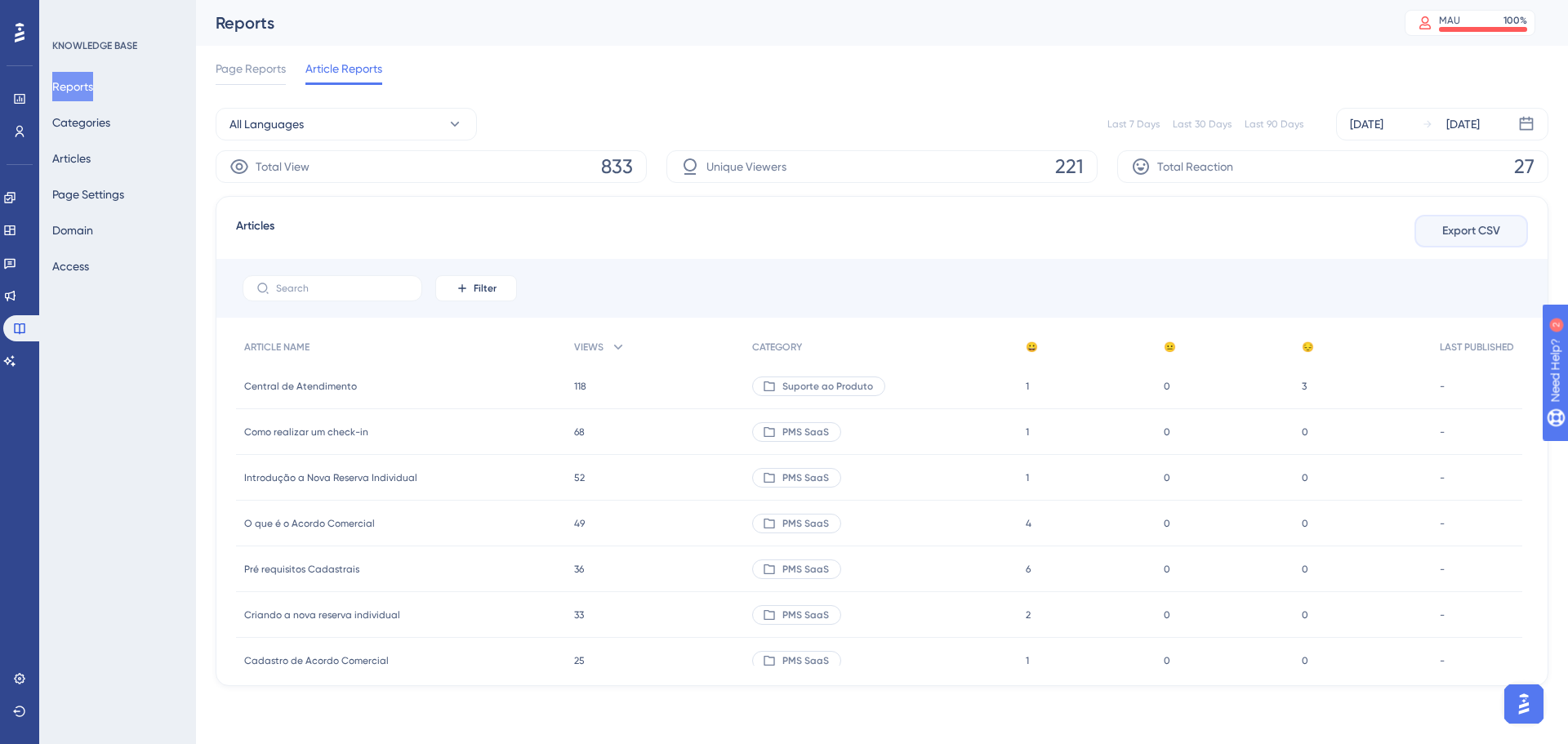
click at [1502, 234] on button "Export CSV" at bounding box center [1471, 231] width 114 height 33
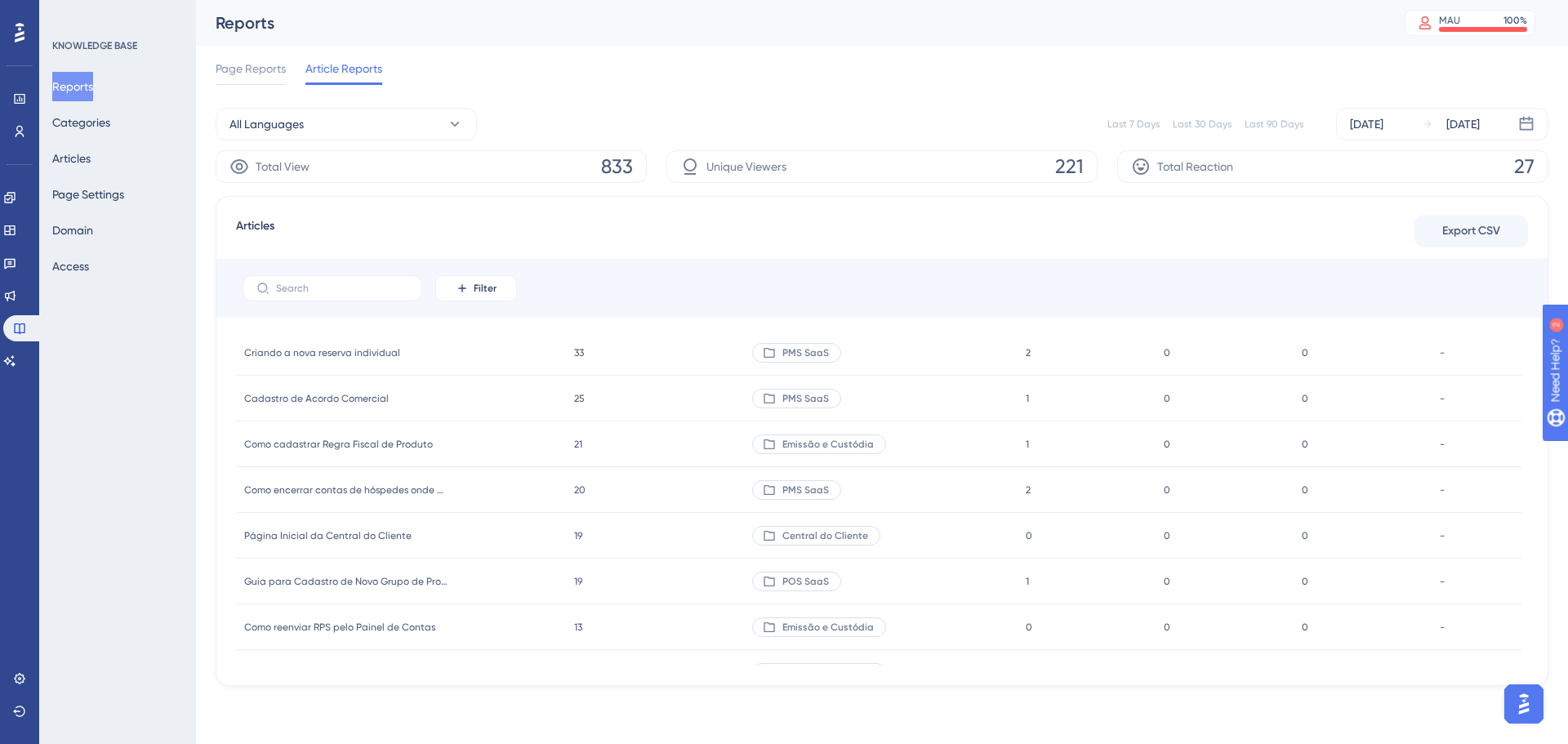
scroll to position [164, 0]
